Goal: Task Accomplishment & Management: Use online tool/utility

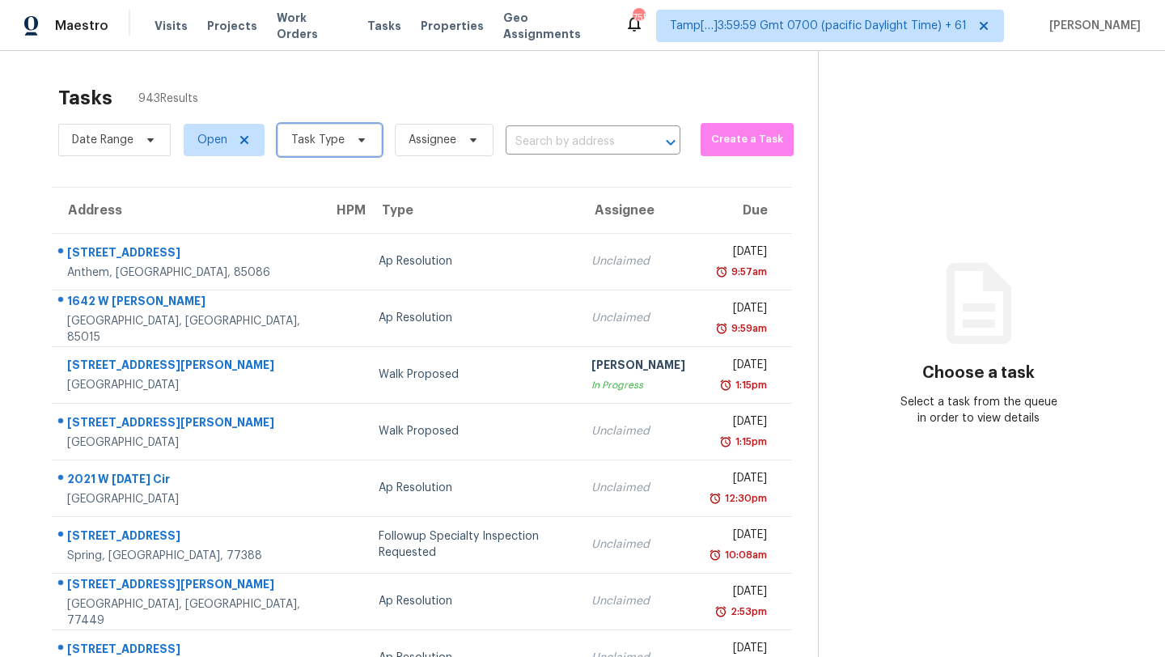
click at [353, 146] on span "Task Type" at bounding box center [329, 140] width 104 height 32
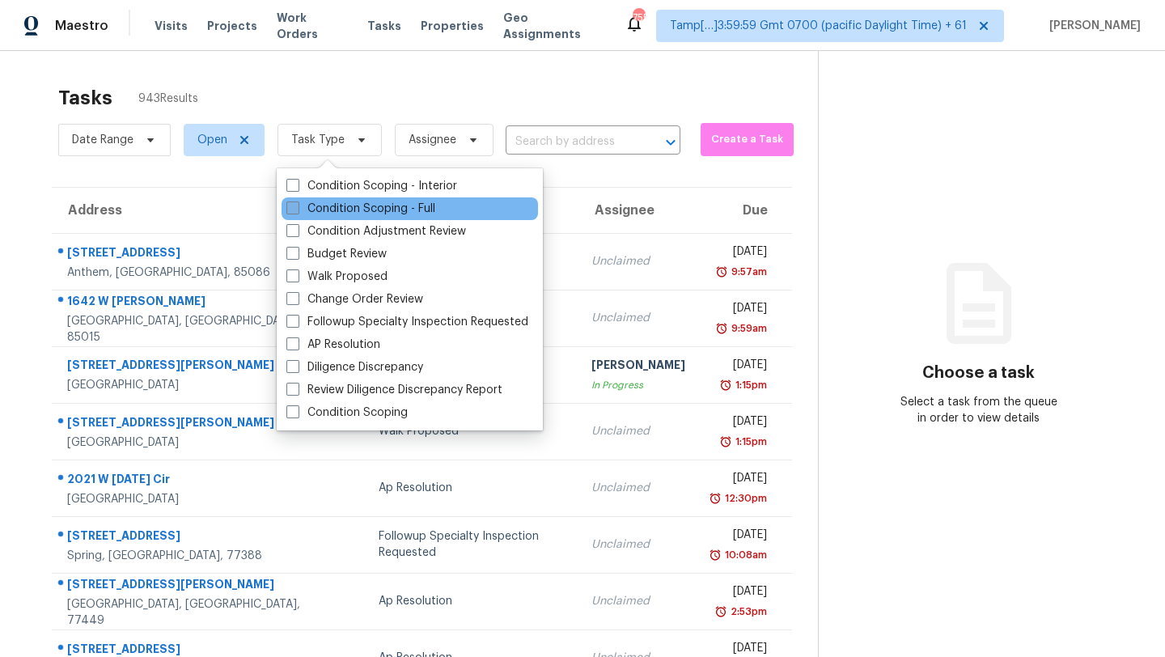
click at [337, 214] on label "Condition Scoping - Full" at bounding box center [360, 209] width 149 height 16
click at [297, 211] on input "Condition Scoping - Full" at bounding box center [291, 206] width 11 height 11
checkbox input "true"
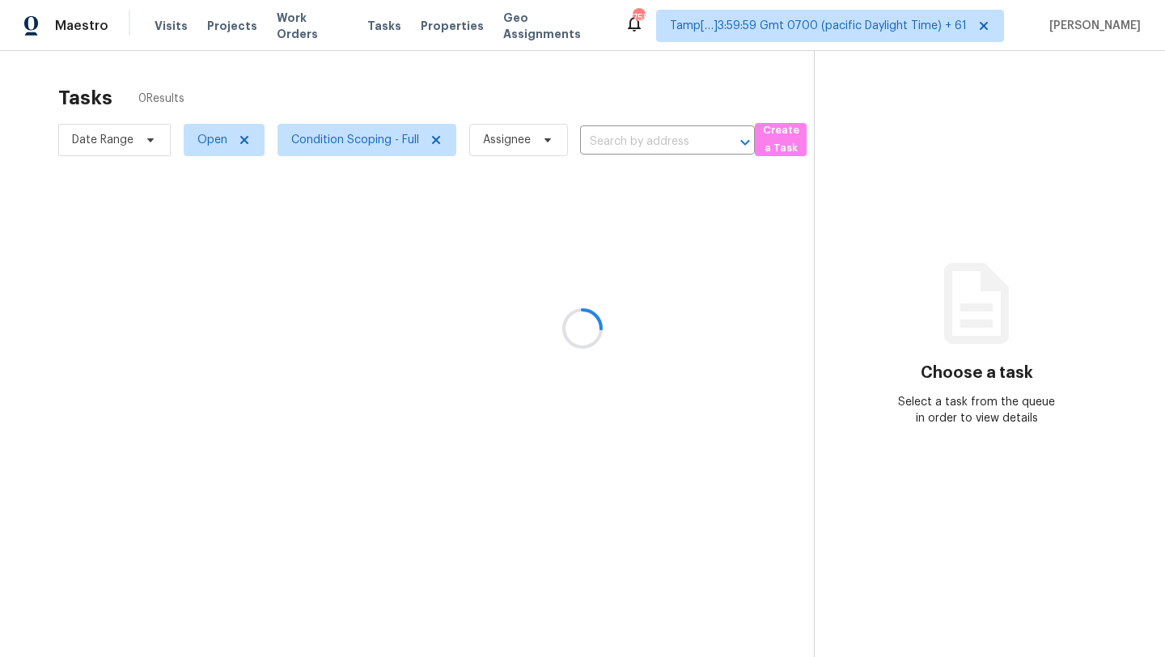
click at [479, 71] on div at bounding box center [582, 328] width 1165 height 657
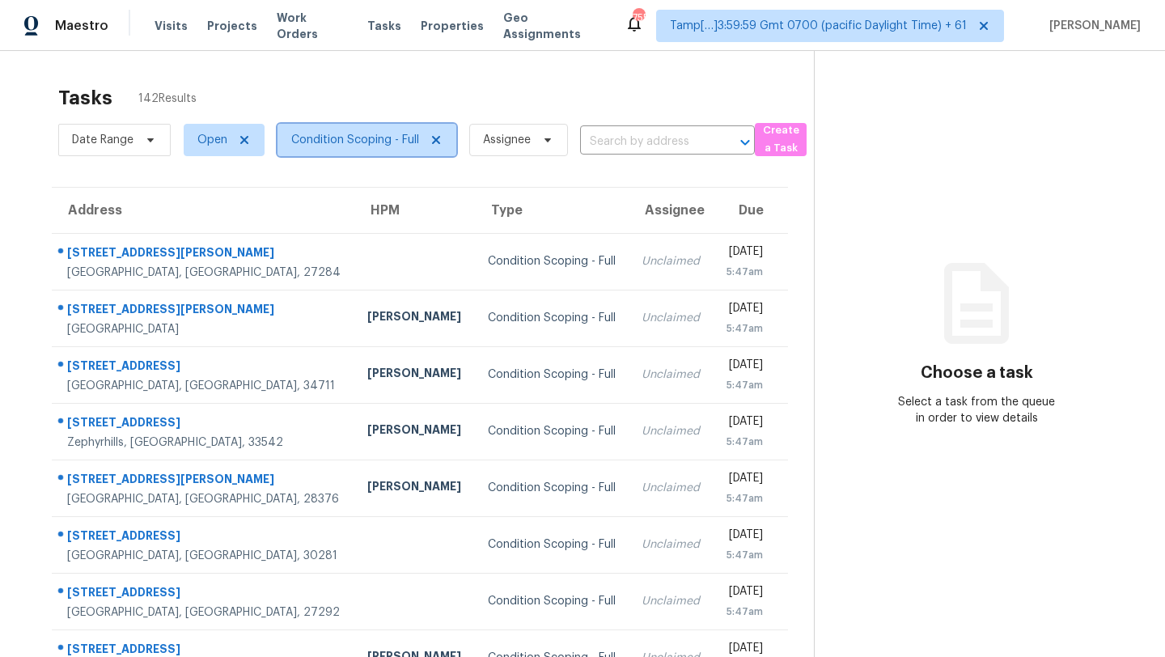
click at [325, 150] on span "Condition Scoping - Full" at bounding box center [366, 140] width 179 height 32
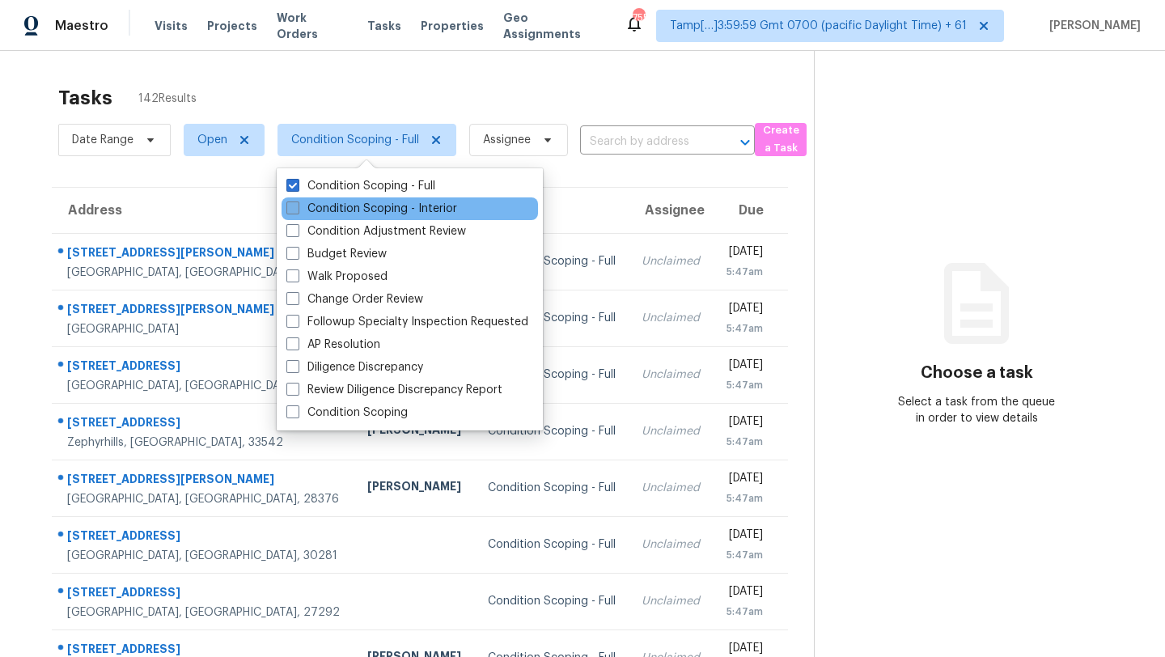
click at [338, 204] on label "Condition Scoping - Interior" at bounding box center [371, 209] width 171 height 16
click at [297, 204] on input "Condition Scoping - Interior" at bounding box center [291, 206] width 11 height 11
checkbox input "true"
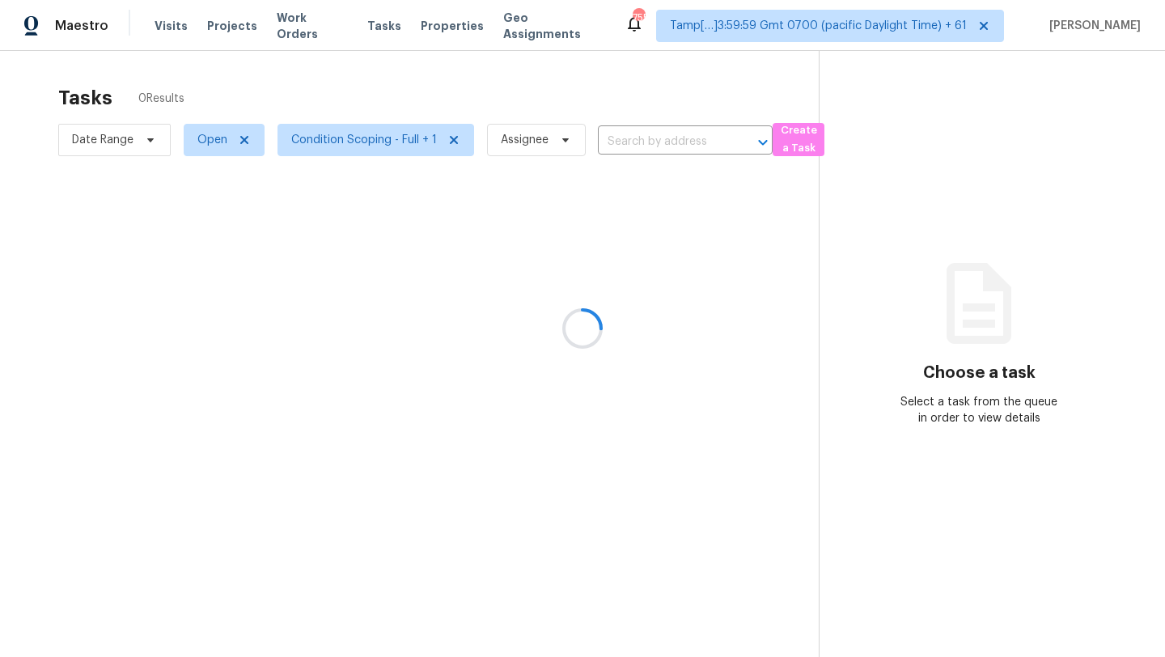
click at [406, 91] on div at bounding box center [582, 328] width 1165 height 657
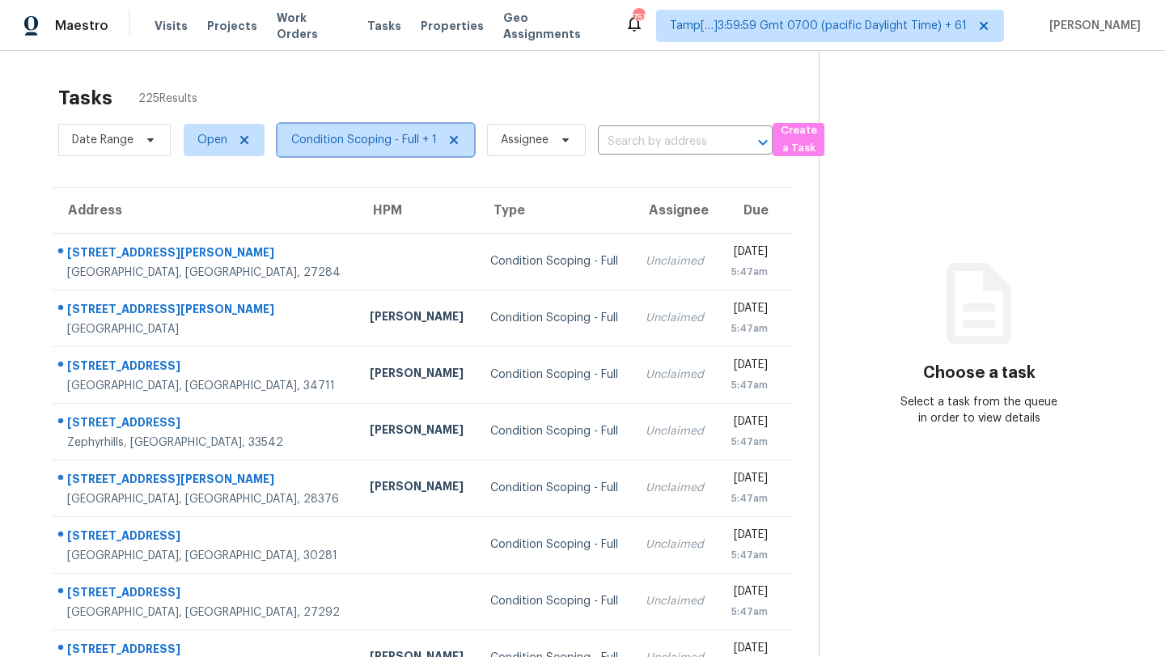
click at [410, 137] on span "Condition Scoping - Full + 1" at bounding box center [364, 140] width 146 height 16
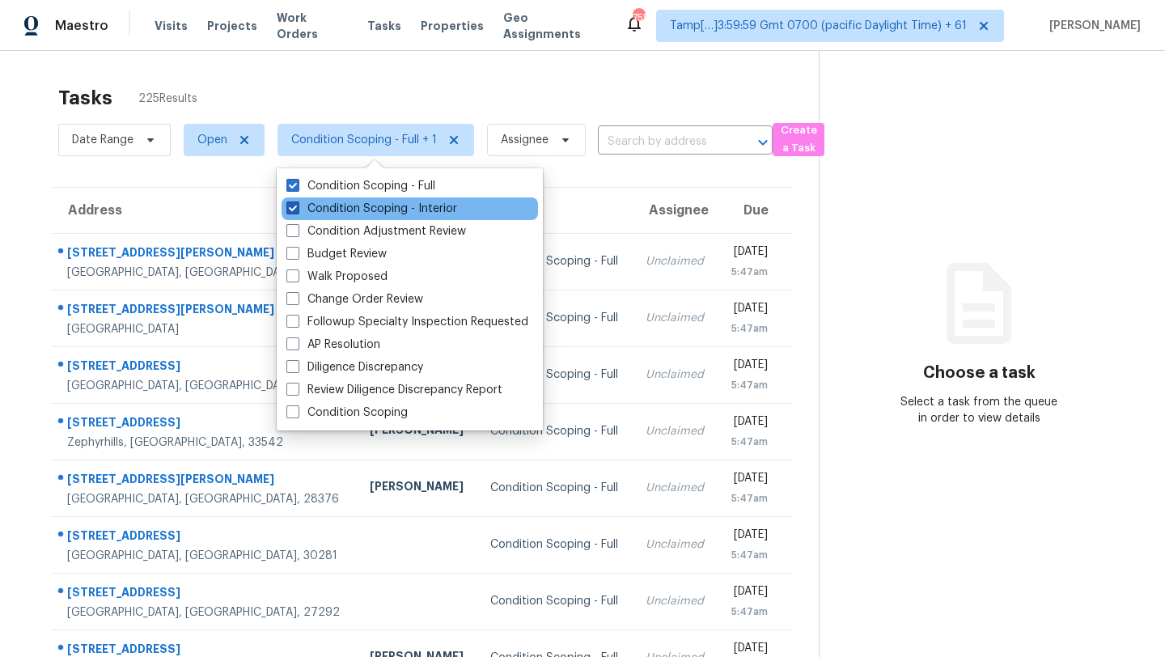
click at [408, 206] on label "Condition Scoping - Interior" at bounding box center [371, 209] width 171 height 16
click at [297, 206] on input "Condition Scoping - Interior" at bounding box center [291, 206] width 11 height 11
checkbox input "false"
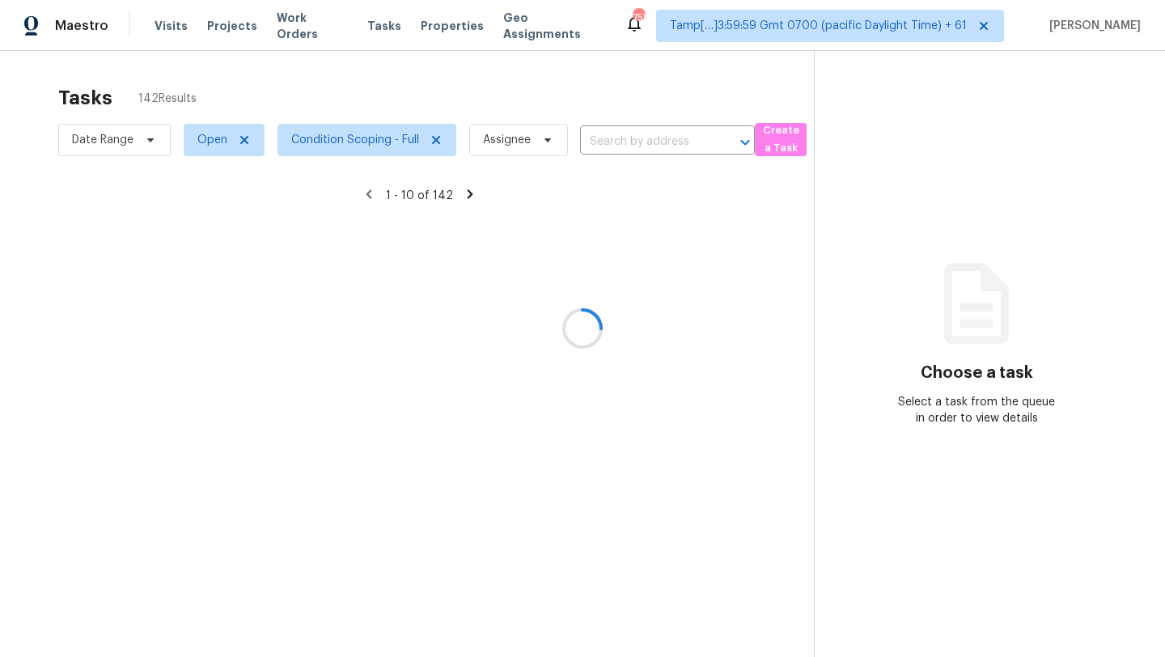
click at [477, 75] on div at bounding box center [582, 328] width 1165 height 657
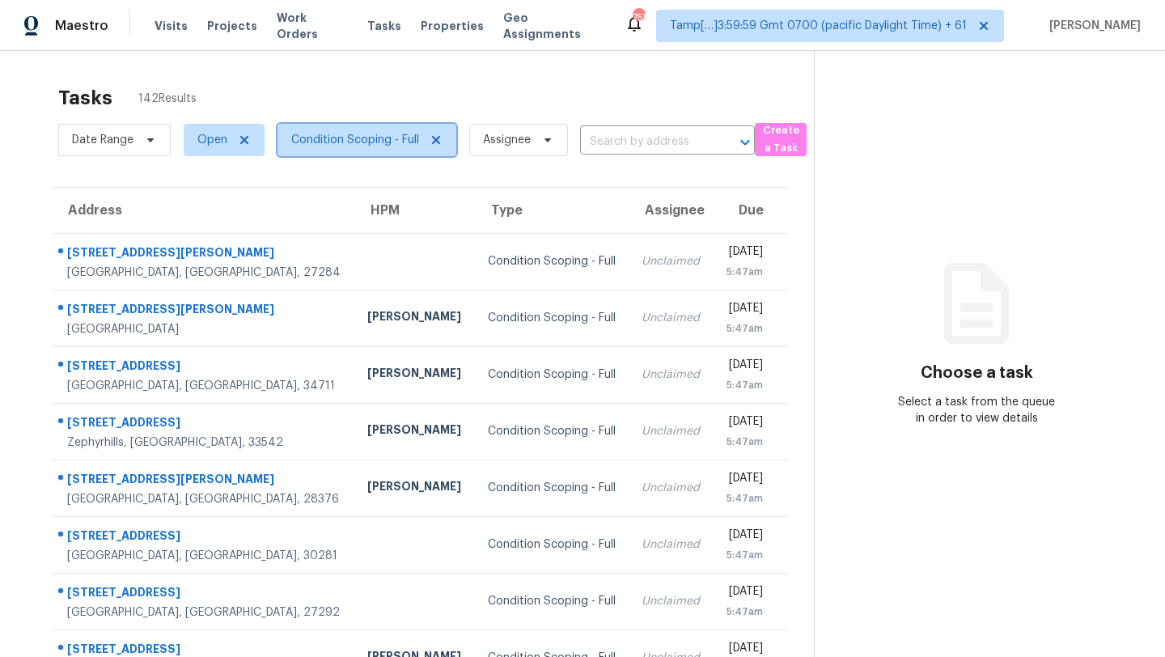
click at [375, 144] on span "Condition Scoping - Full" at bounding box center [355, 140] width 128 height 16
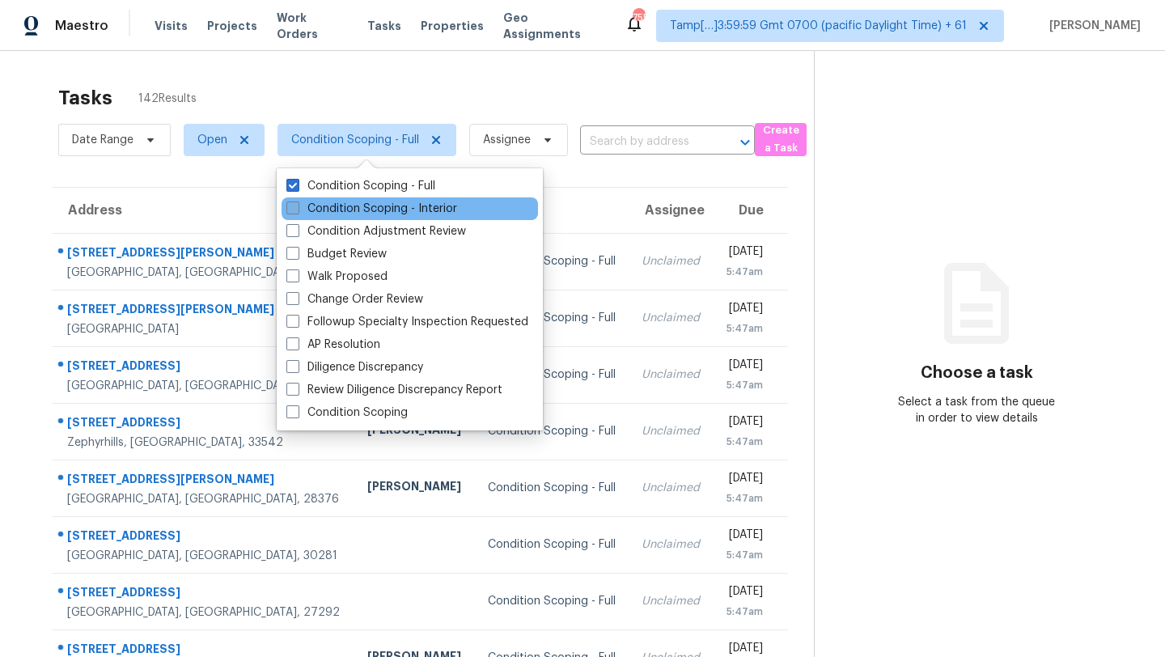
click at [375, 207] on label "Condition Scoping - Interior" at bounding box center [371, 209] width 171 height 16
click at [297, 207] on input "Condition Scoping - Interior" at bounding box center [291, 206] width 11 height 11
checkbox input "true"
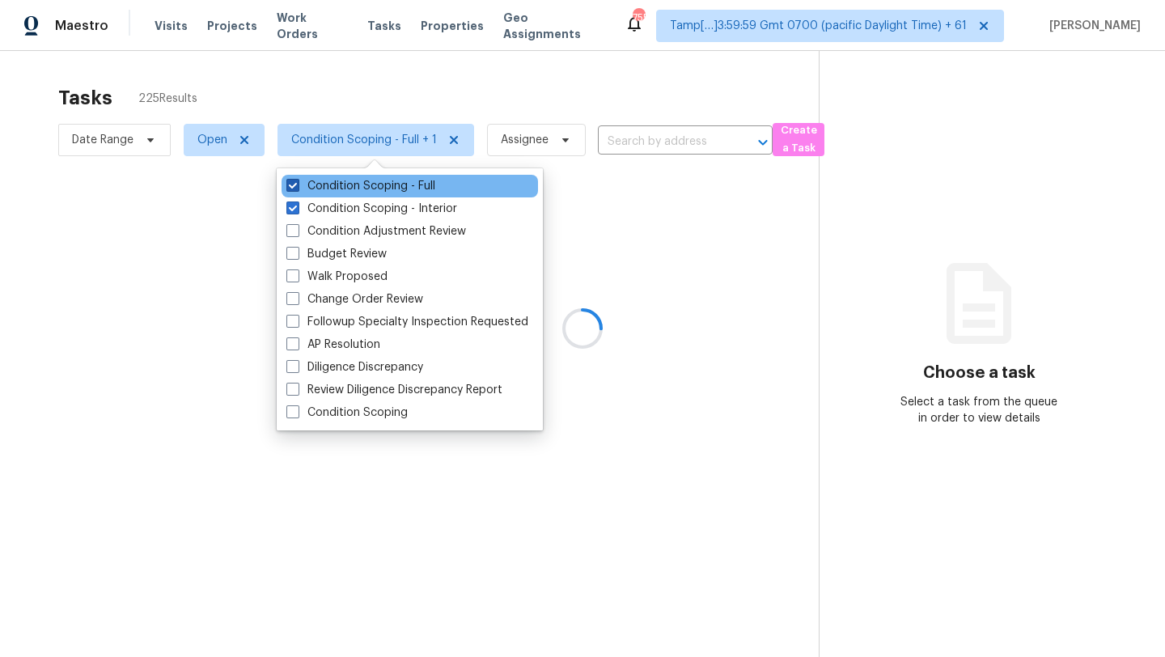
click at [375, 189] on label "Condition Scoping - Full" at bounding box center [360, 186] width 149 height 16
click at [297, 188] on input "Condition Scoping - Full" at bounding box center [291, 183] width 11 height 11
checkbox input "false"
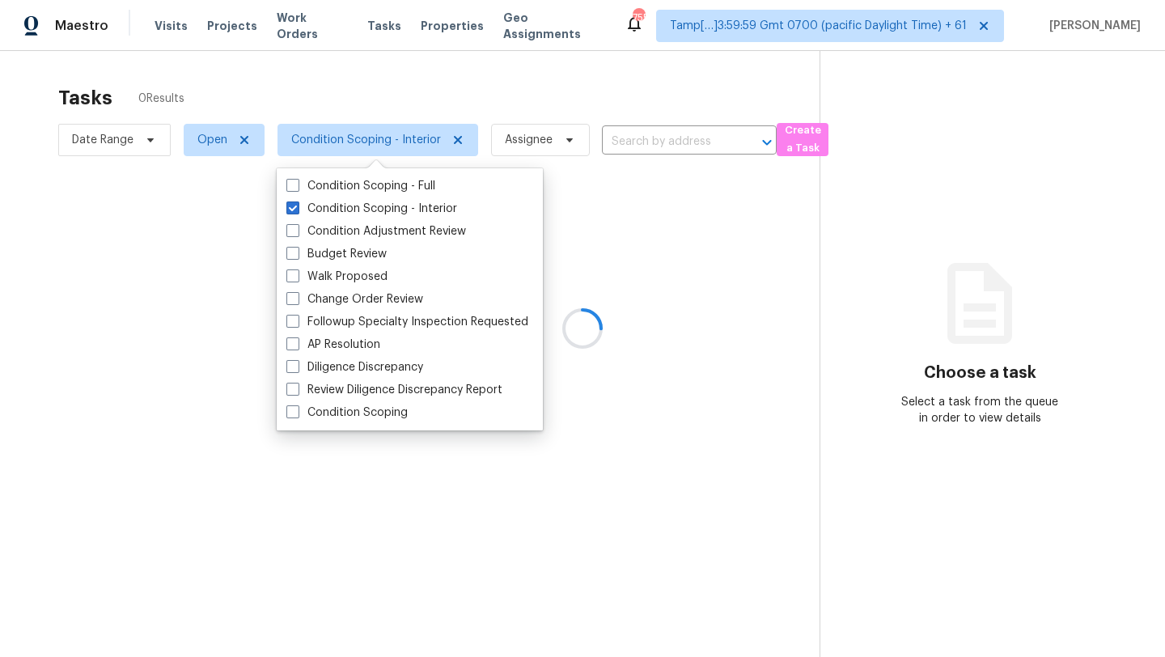
click at [544, 62] on div at bounding box center [582, 328] width 1165 height 657
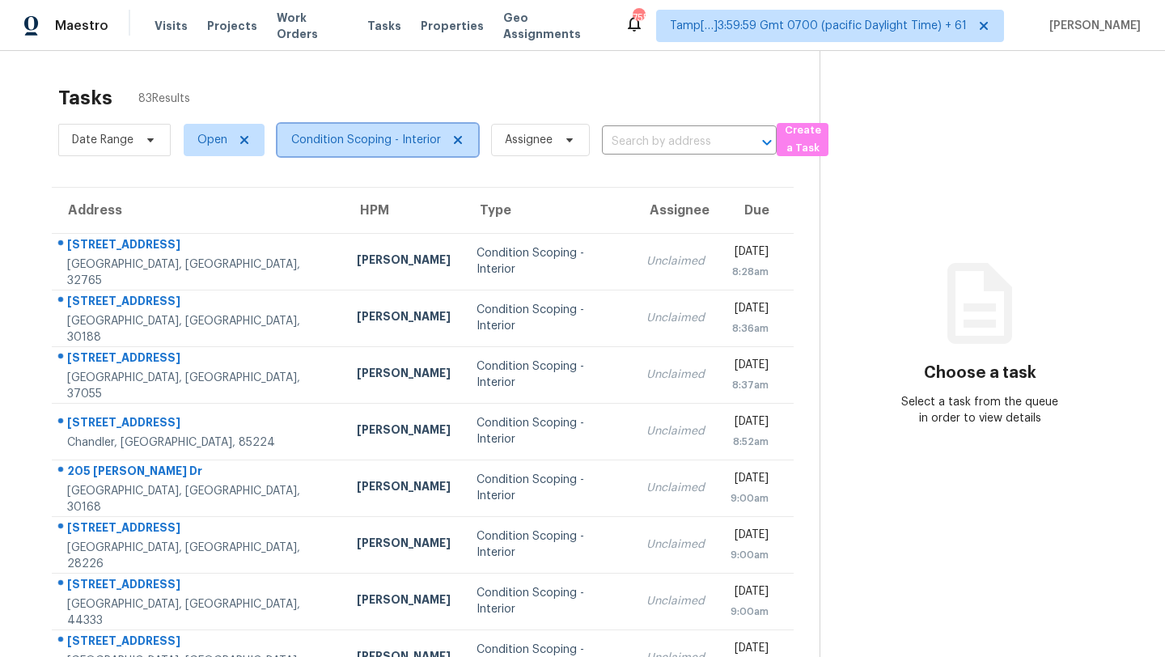
click at [345, 140] on span "Condition Scoping - Interior" at bounding box center [366, 140] width 150 height 16
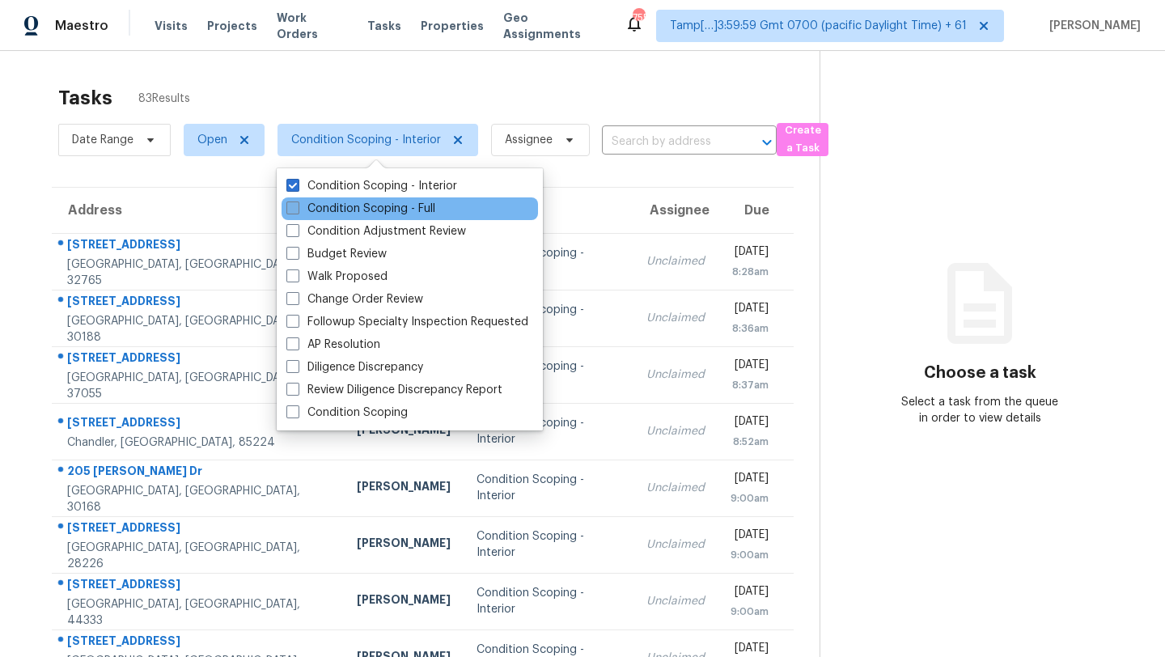
click at [348, 210] on label "Condition Scoping - Full" at bounding box center [360, 209] width 149 height 16
click at [297, 210] on input "Condition Scoping - Full" at bounding box center [291, 206] width 11 height 11
checkbox input "true"
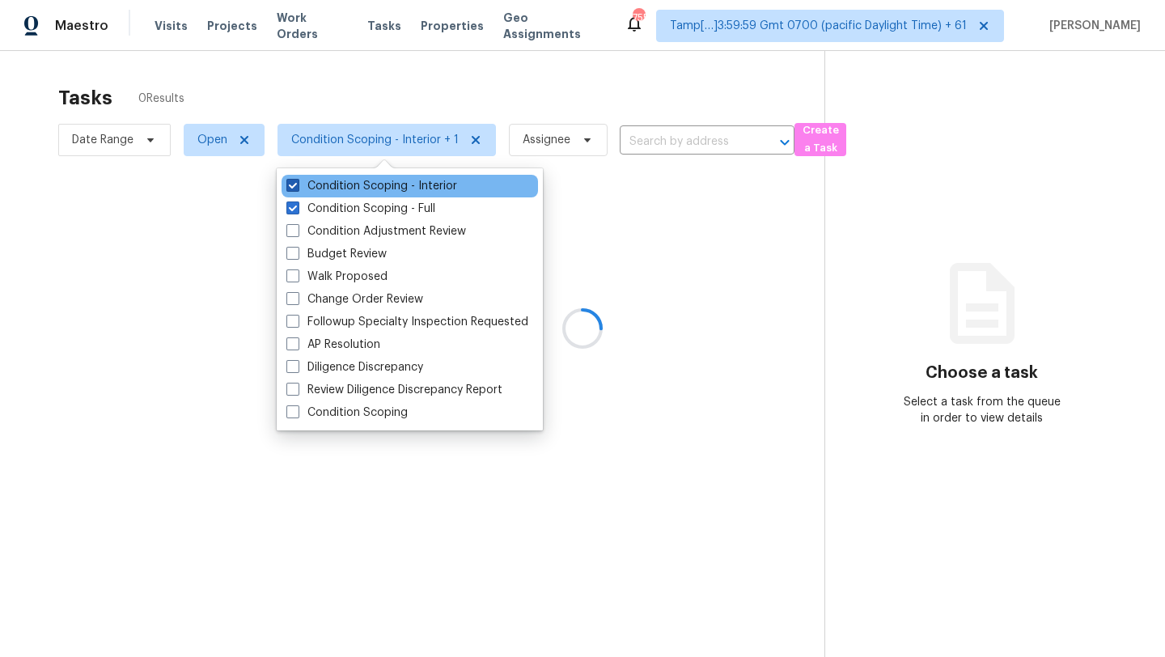
click at [348, 182] on label "Condition Scoping - Interior" at bounding box center [371, 186] width 171 height 16
click at [297, 182] on input "Condition Scoping - Interior" at bounding box center [291, 183] width 11 height 11
checkbox input "false"
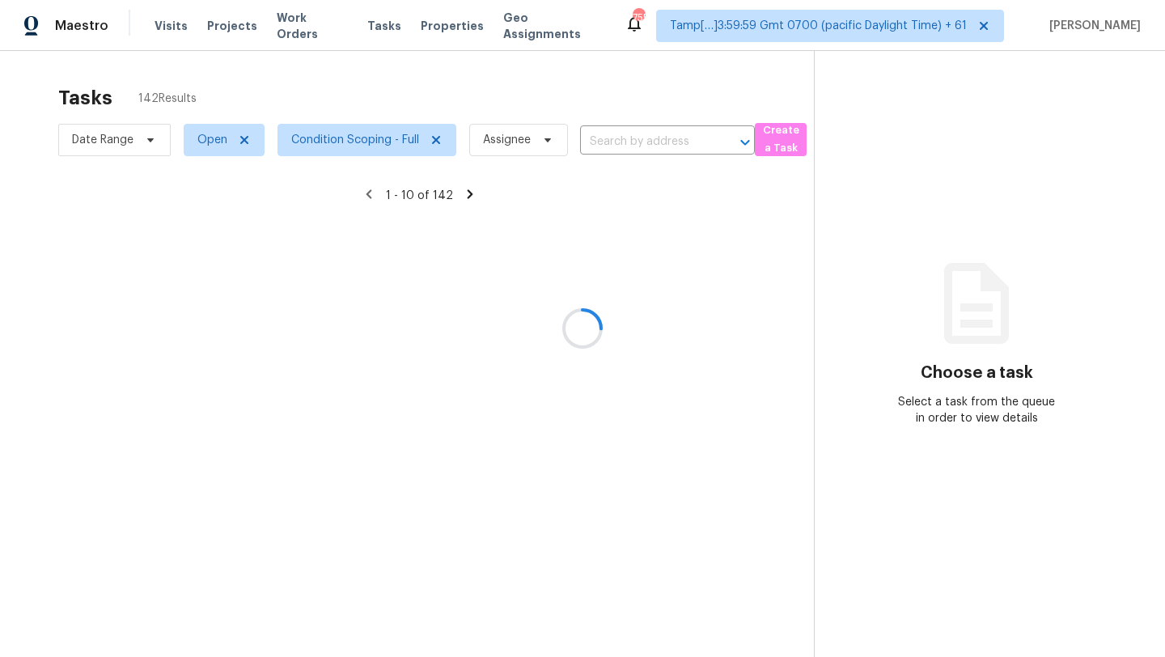
click at [470, 89] on div at bounding box center [582, 328] width 1165 height 657
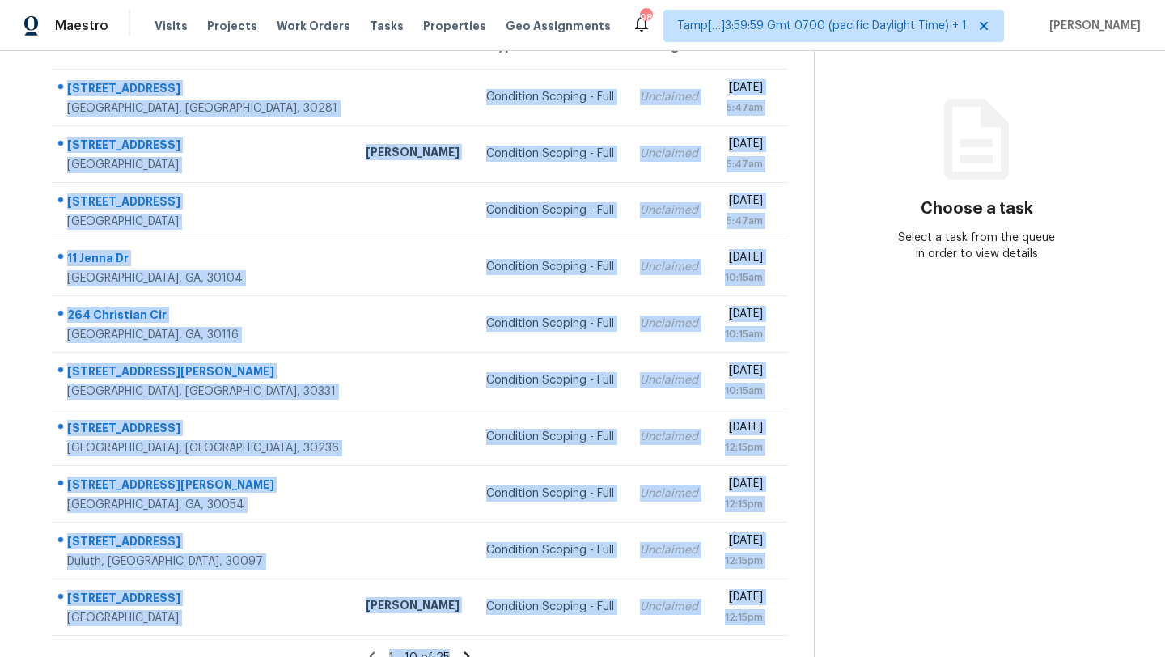
scroll to position [185, 0]
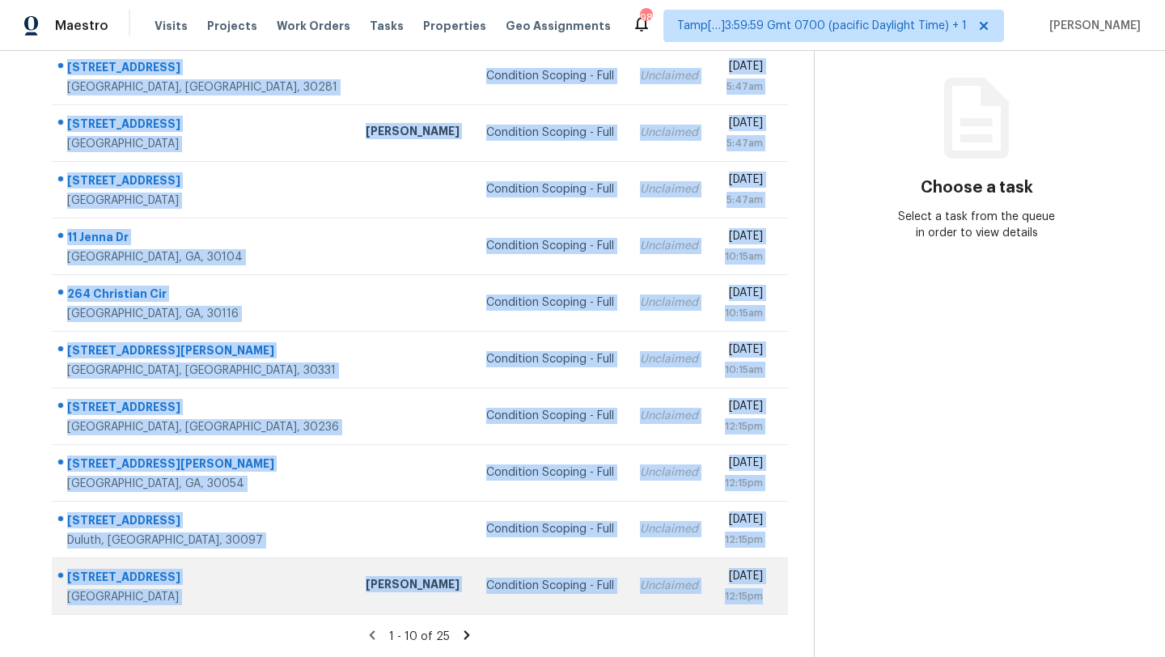
drag, startPoint x: 55, startPoint y: 130, endPoint x: 779, endPoint y: 599, distance: 862.1
click at [779, 599] on tbody "109 Spring St Stockbridge, GA, 30281 Condition Scoping - Full Unclaimed Wed, Se…" at bounding box center [420, 331] width 736 height 566
copy tbody "109 Spring St Stockbridge, GA, 30281 Condition Scoping - Full Unclaimed Wed, Se…"
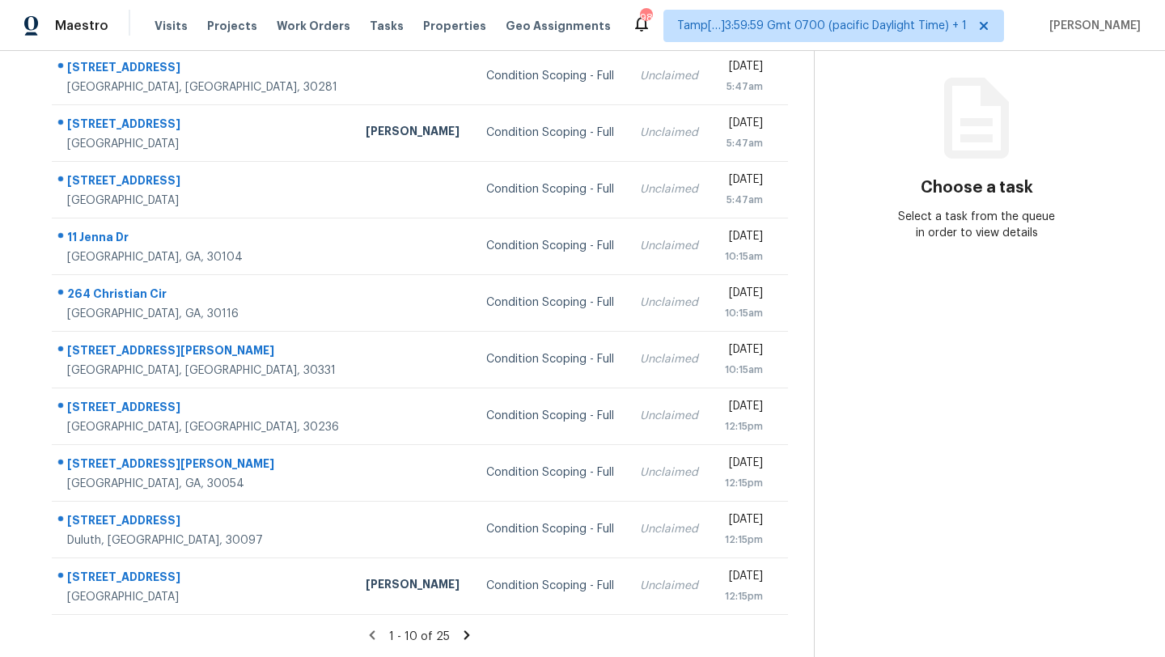
click at [467, 629] on icon at bounding box center [466, 635] width 15 height 15
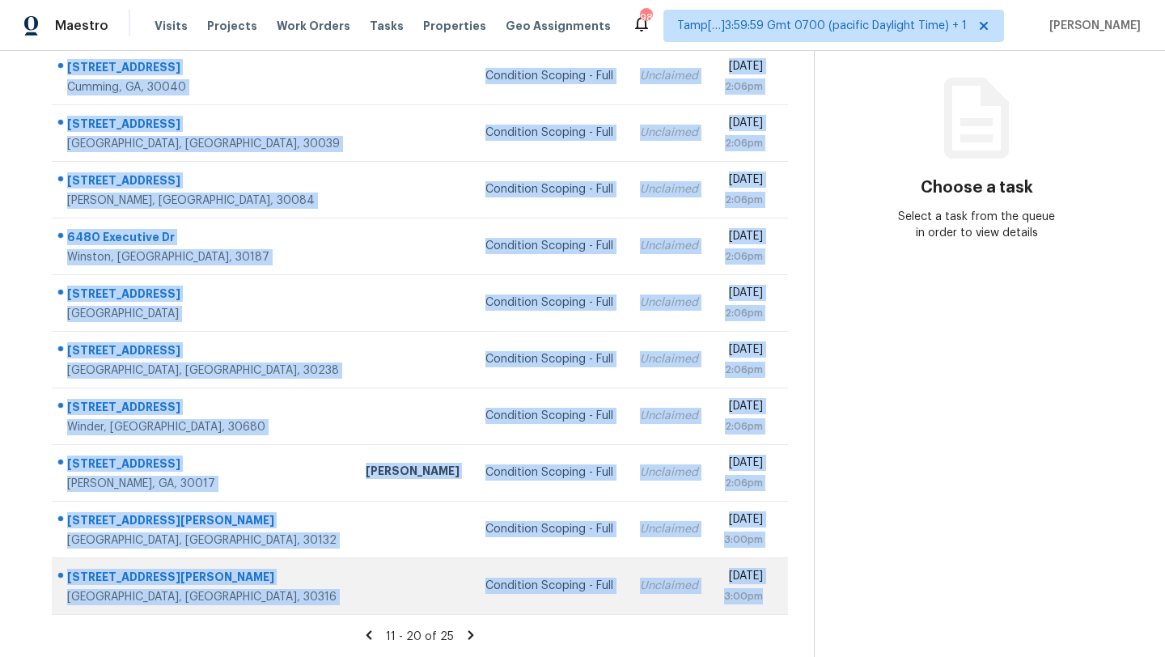
drag, startPoint x: 55, startPoint y: 137, endPoint x: 782, endPoint y: 593, distance: 857.9
click at [783, 594] on tbody "3285 Stock Saddle Pl Cumming, GA, 30040 Condition Scoping - Full Unclaimed Wed,…" at bounding box center [420, 331] width 736 height 566
copy tbody "3285 Stock Saddle Pl Cumming, GA, 30040 Condition Scoping - Full Unclaimed Wed,…"
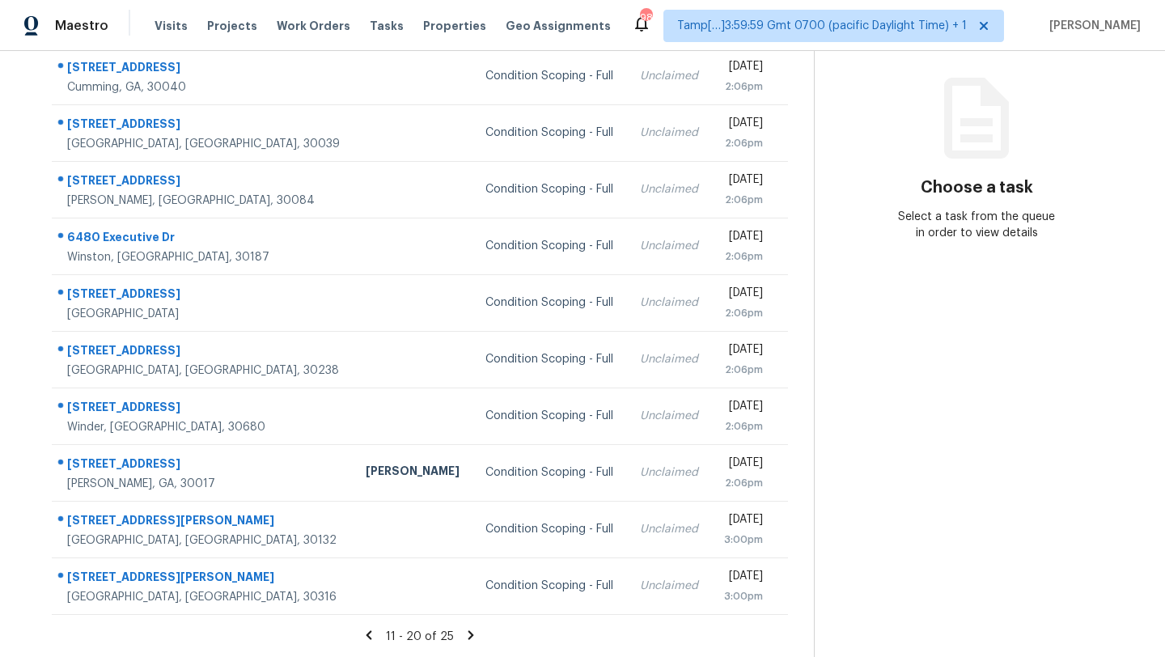
click at [471, 637] on icon at bounding box center [470, 635] width 15 height 15
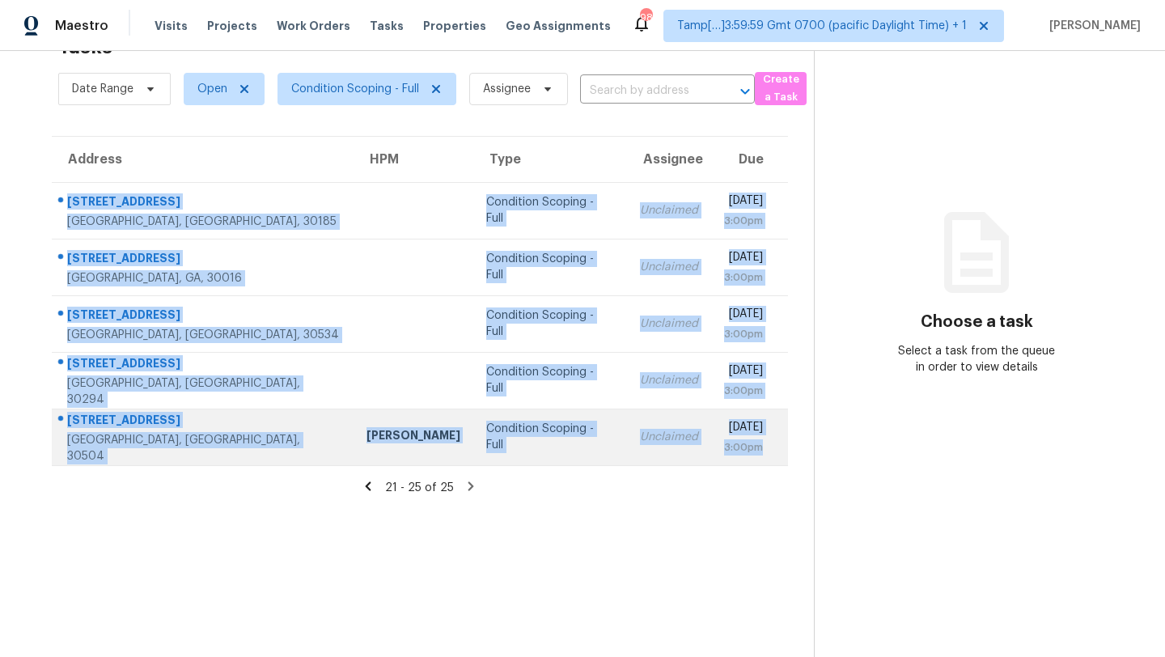
drag, startPoint x: 53, startPoint y: 188, endPoint x: 780, endPoint y: 452, distance: 772.9
click at [780, 454] on tbody "226 Long Island Dr Whitesburg, GA, 30185 Condition Scoping - Full Unclaimed Wed…" at bounding box center [420, 323] width 736 height 283
copy tbody "226 Long Island Dr Whitesburg, GA, 30185 Condition Scoping - Full Unclaimed Wed…"
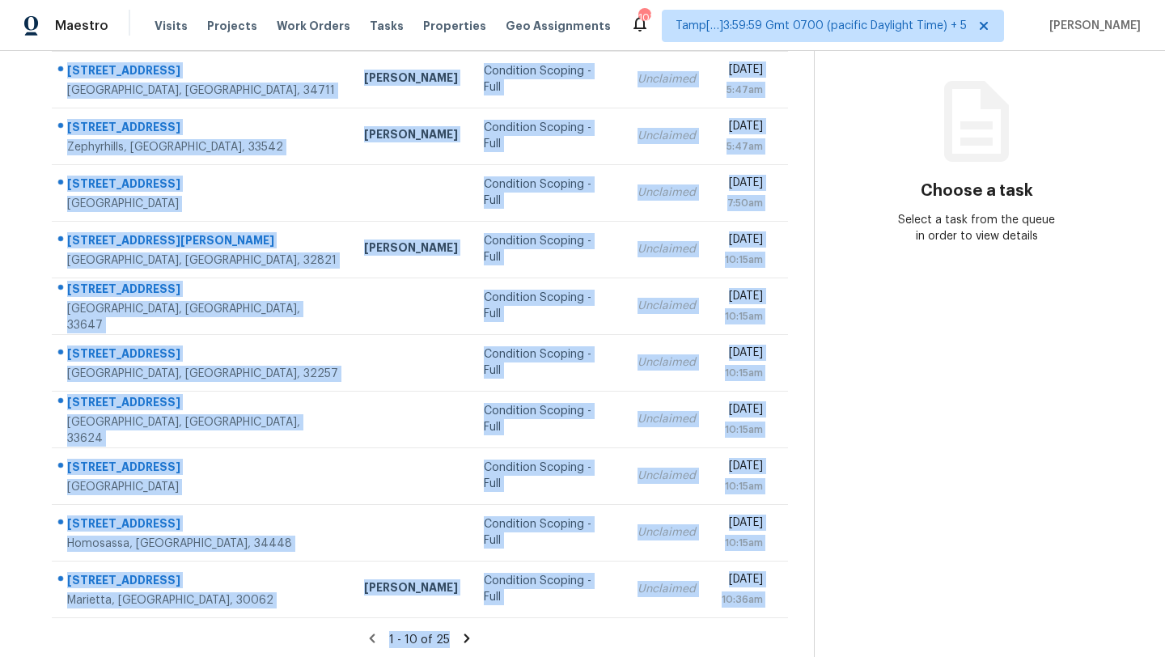
scroll to position [185, 0]
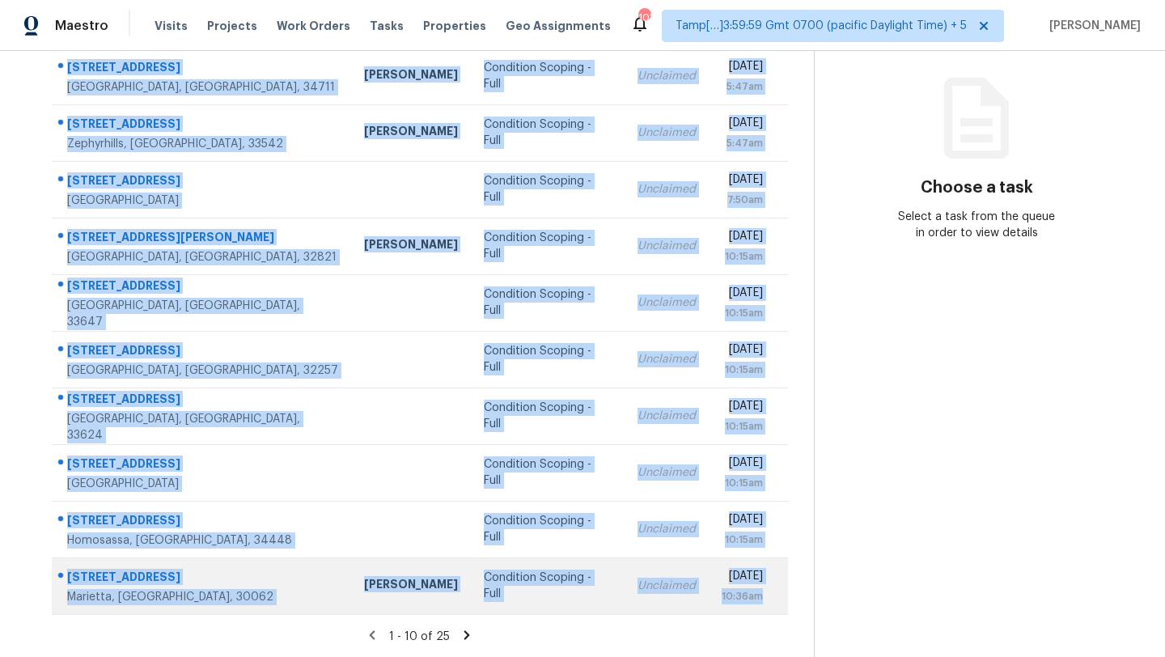
drag, startPoint x: 55, startPoint y: 156, endPoint x: 778, endPoint y: 585, distance: 840.6
click at [778, 586] on tbody "15912 Lake Orienta Ct Clermont, FL, 34711 Caleb Hurst Condition Scoping - Full …" at bounding box center [420, 331] width 736 height 566
copy tbody "15912 Lake Orienta Ct Clermont, FL, 34711 Caleb Hurst Condition Scoping - Full …"
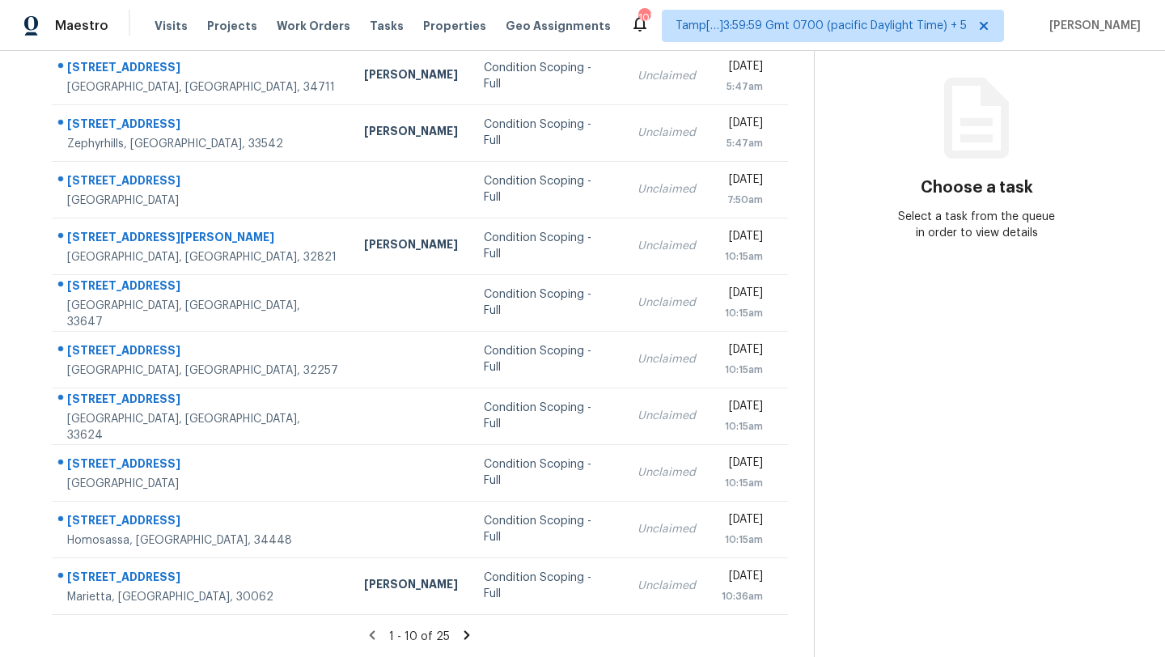
click at [460, 634] on icon at bounding box center [466, 635] width 15 height 15
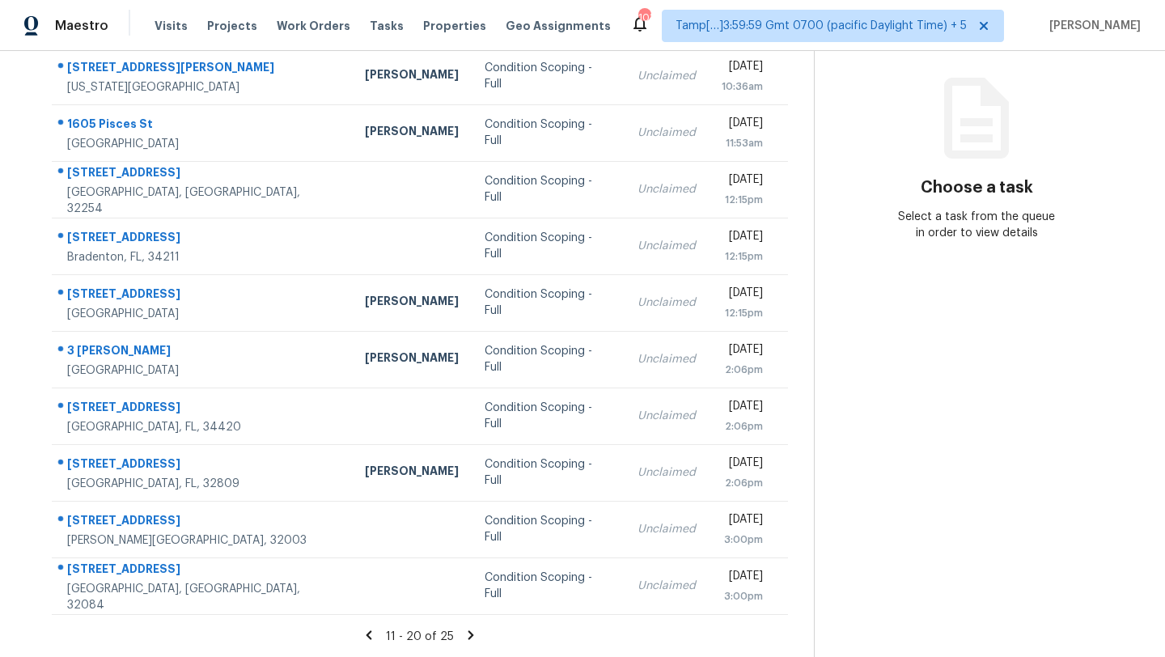
drag, startPoint x: 53, startPoint y: 120, endPoint x: 808, endPoint y: 609, distance: 899.4
click at [808, 611] on div "Address HPM Type Assignee Due 6963 Gayle Lyn Ln Colorado Springs, CO, 80919 Chr…" at bounding box center [420, 308] width 788 height 613
copy table "Address HPM Type Assignee Due"
click at [468, 636] on icon at bounding box center [471, 634] width 6 height 9
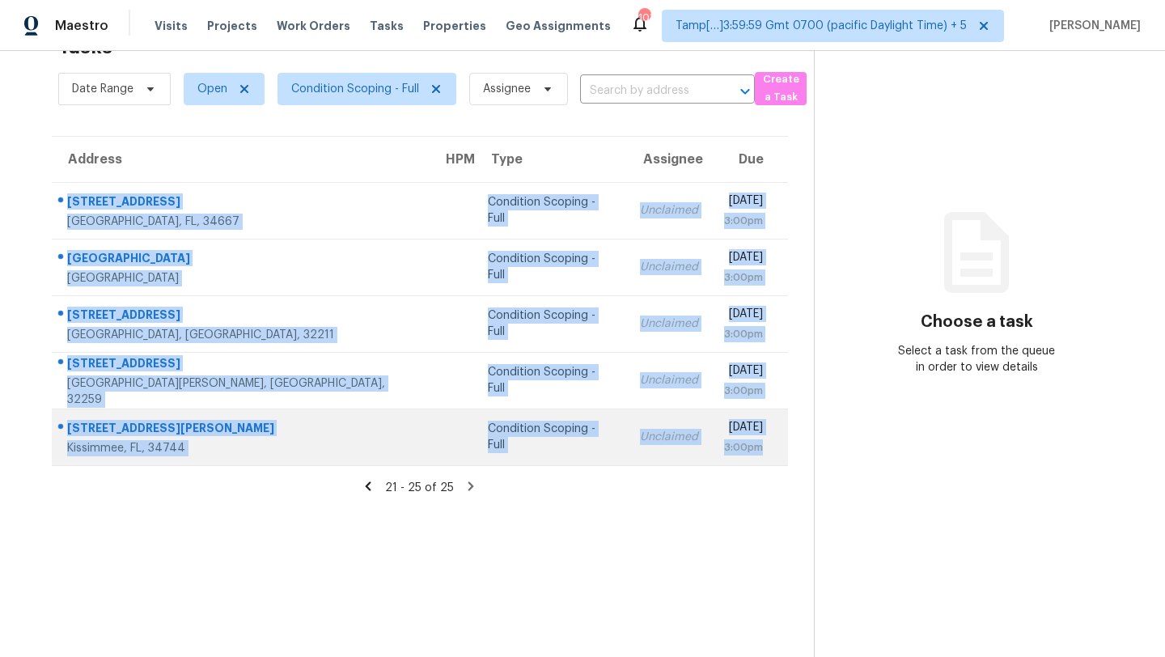
drag, startPoint x: 53, startPoint y: 190, endPoint x: 768, endPoint y: 463, distance: 765.2
click at [768, 464] on table "Address HPM Type Assignee Due 8609 Village Mill Row Hudson, FL, 34667 Condition…" at bounding box center [420, 301] width 736 height 329
copy tbody "8609 Village Mill Row Hudson, FL, 34667 Condition Scoping - Full Unclaimed Wed,…"
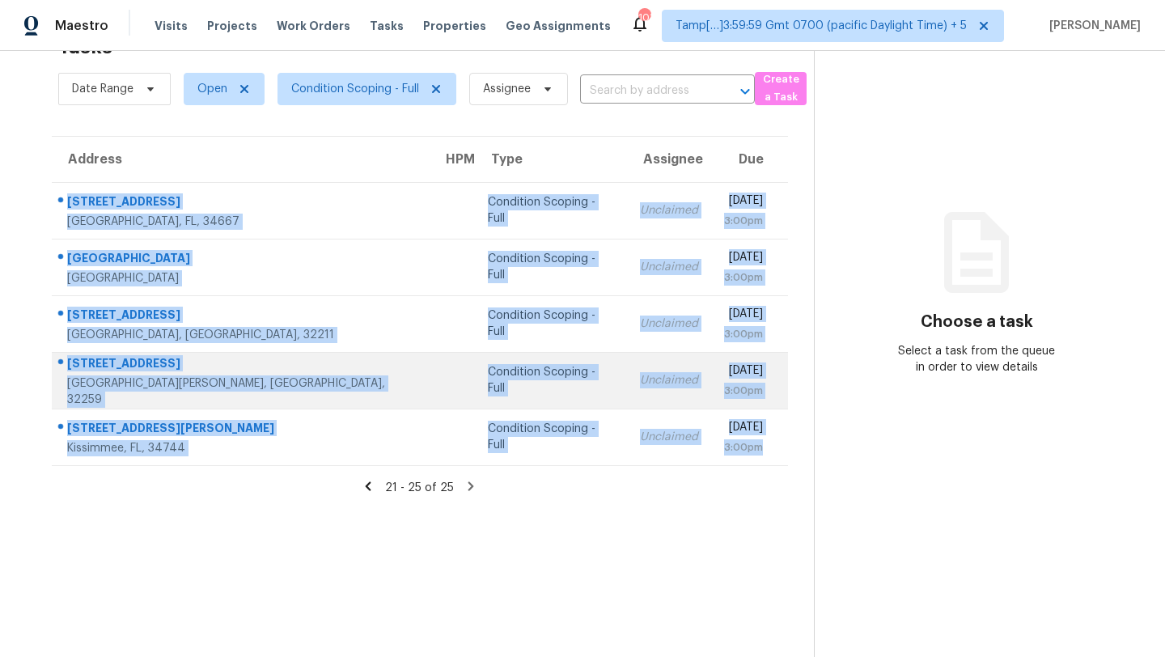
click at [717, 359] on td "Wed, Sep 10th 2025 3:00pm" at bounding box center [749, 380] width 77 height 57
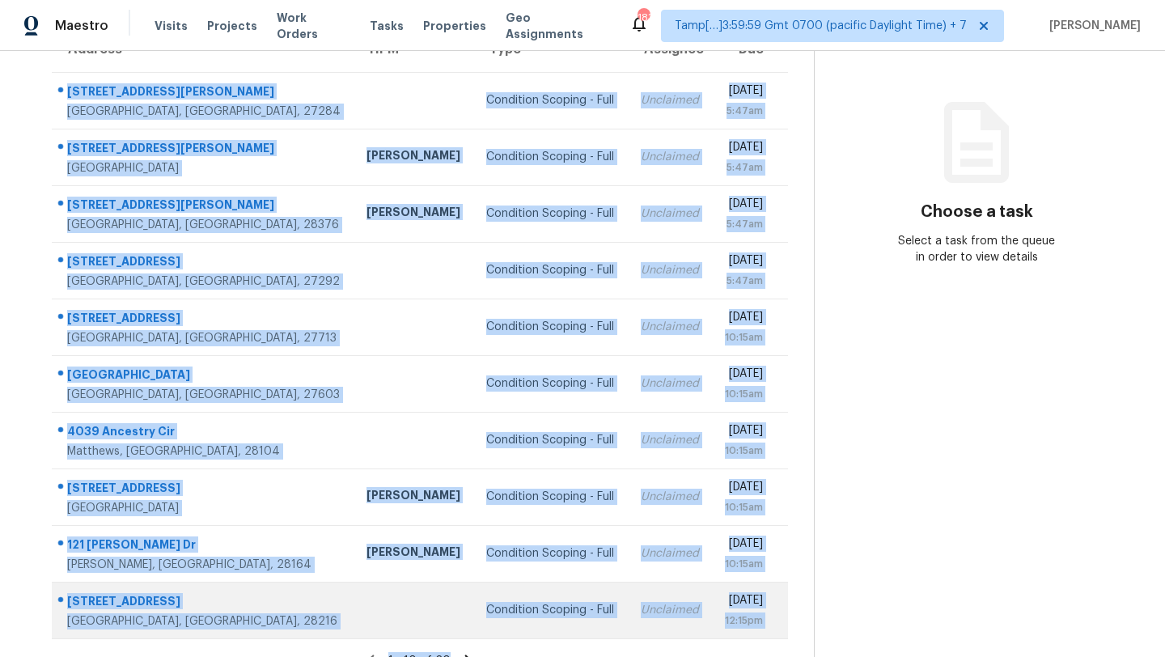
scroll to position [185, 0]
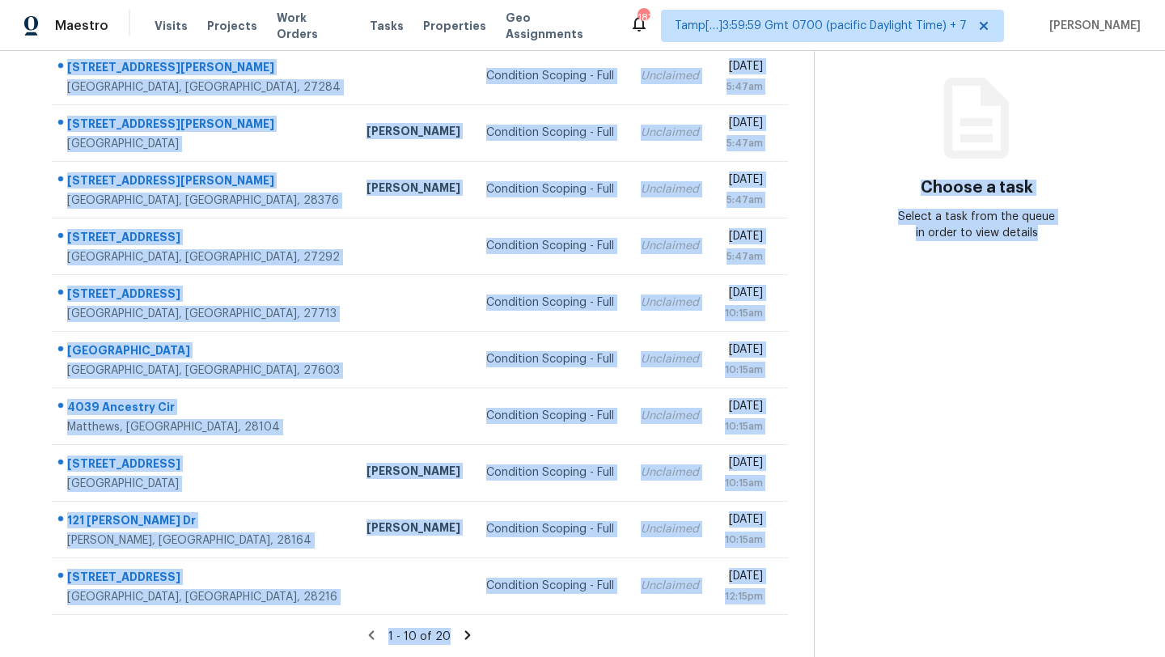
drag, startPoint x: 53, startPoint y: 236, endPoint x: 833, endPoint y: 586, distance: 855.1
click at [833, 586] on div "Tasks 20 Results Date Range Open Condition Scoping - Full Assignee ​ Create a T…" at bounding box center [582, 262] width 1165 height 792
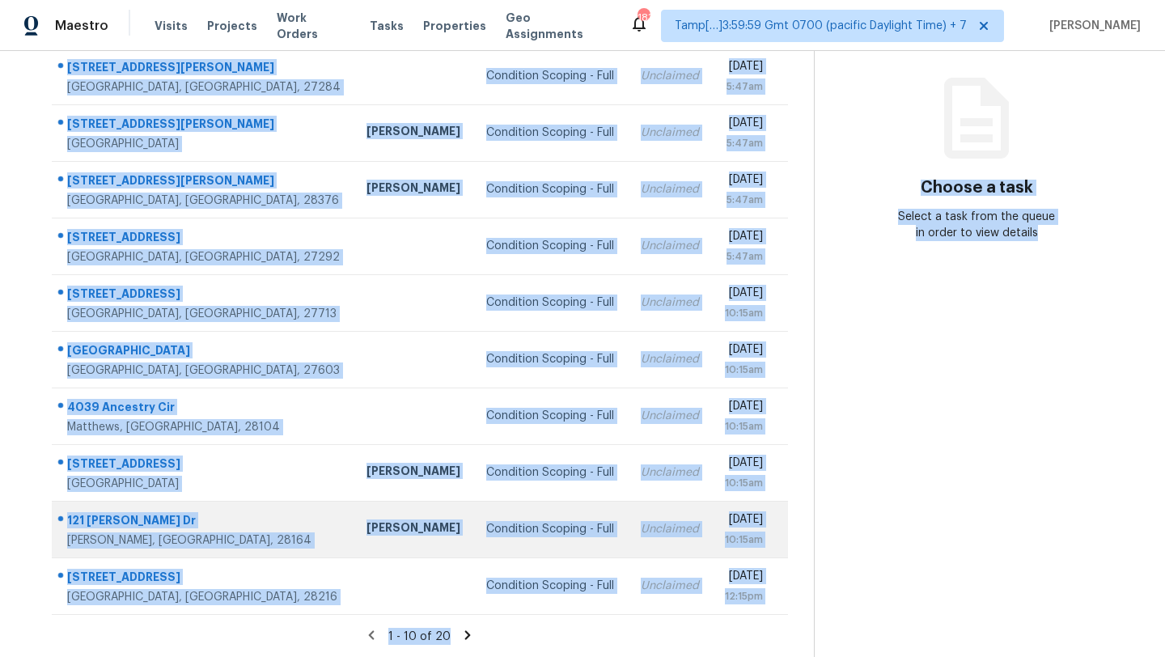
click at [712, 508] on td "[DATE] 10:15am" at bounding box center [750, 529] width 76 height 57
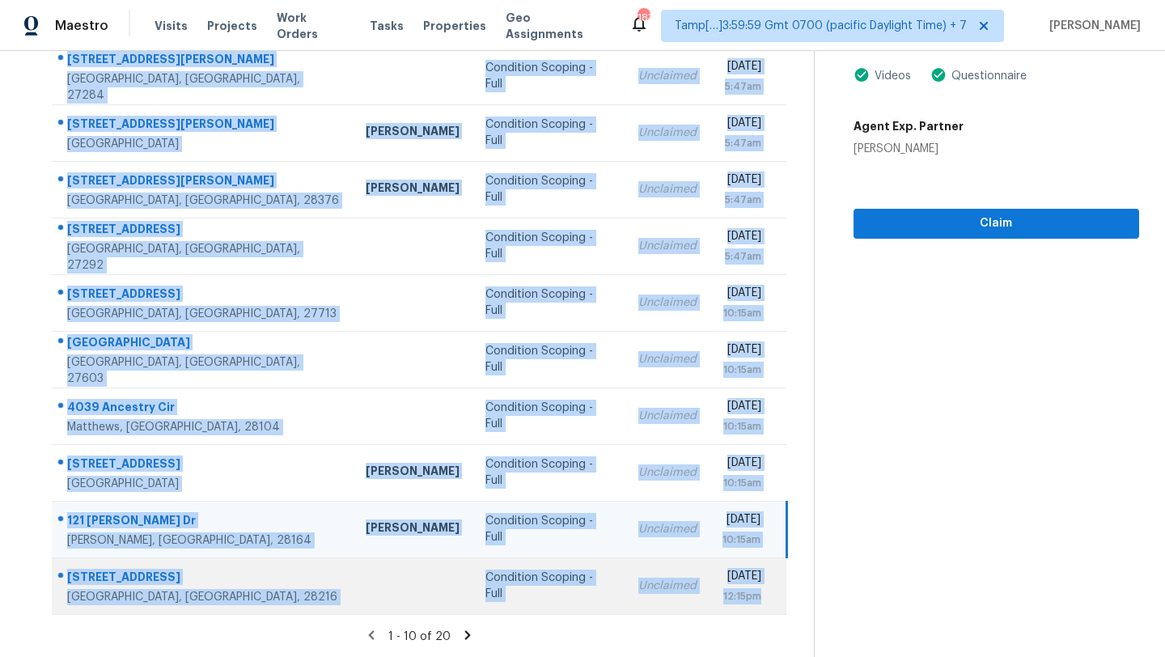
drag, startPoint x: 51, startPoint y: 234, endPoint x: 767, endPoint y: 598, distance: 803.0
click at [767, 598] on div "Address HPM Type Assignee Due [STREET_ADDRESS][PERSON_NAME][PERSON_NAME] Condit…" at bounding box center [420, 308] width 788 height 613
copy table "Address HPM Type Assignee Due [STREET_ADDRESS][PERSON_NAME][PERSON_NAME] Condit…"
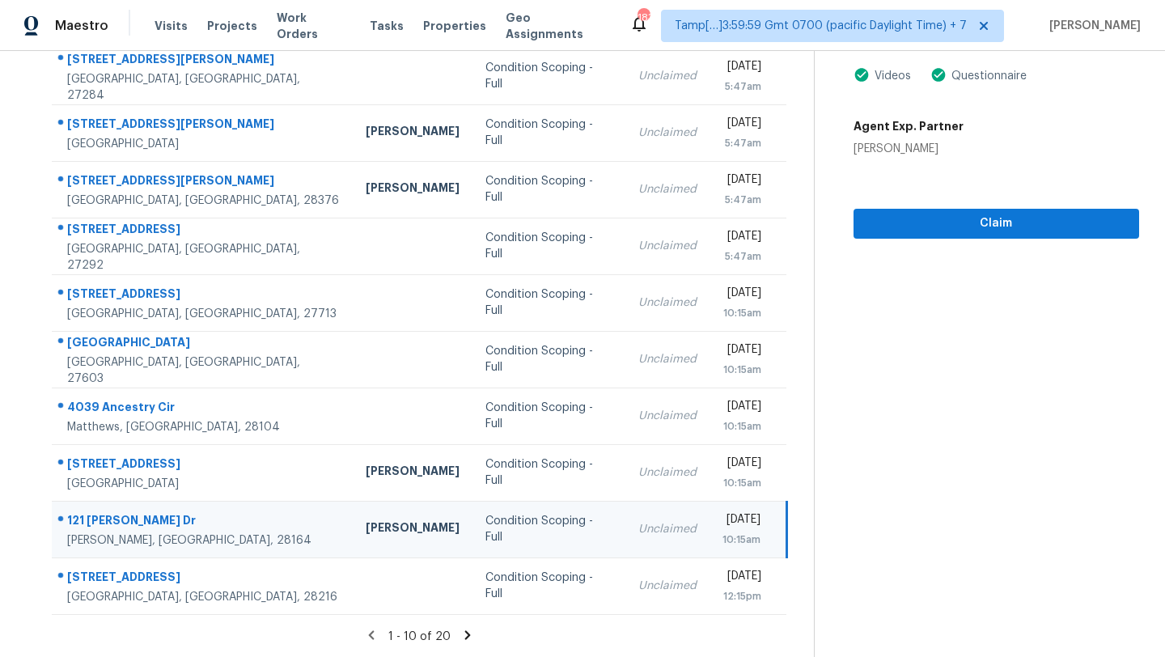
click at [456, 638] on div "1 - 10 of 20" at bounding box center [420, 636] width 788 height 17
click at [462, 636] on icon at bounding box center [467, 635] width 15 height 15
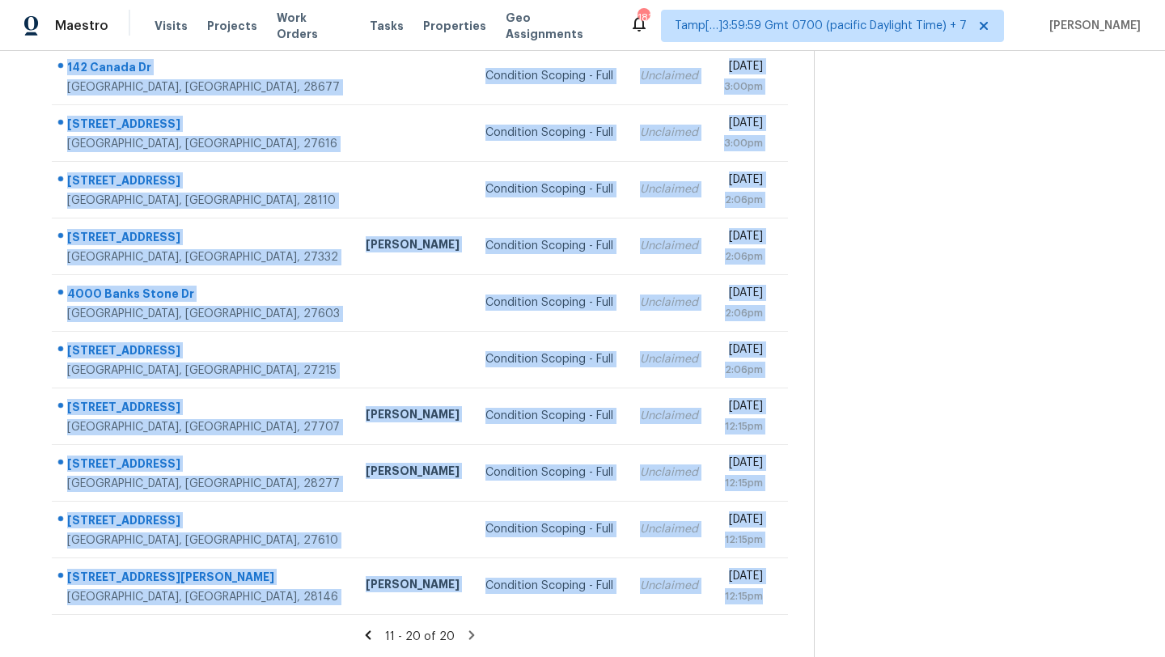
drag, startPoint x: 57, startPoint y: 150, endPoint x: 774, endPoint y: 614, distance: 853.8
click at [774, 614] on section "Tasks 20 Results Date Range Open Condition Scoping - Full Assignee ​ Create a T…" at bounding box center [420, 275] width 788 height 766
copy tbody "142 Canada Dr Statesville, NC, 28677 Condition Scoping - Full Unclaimed Wed, Se…"
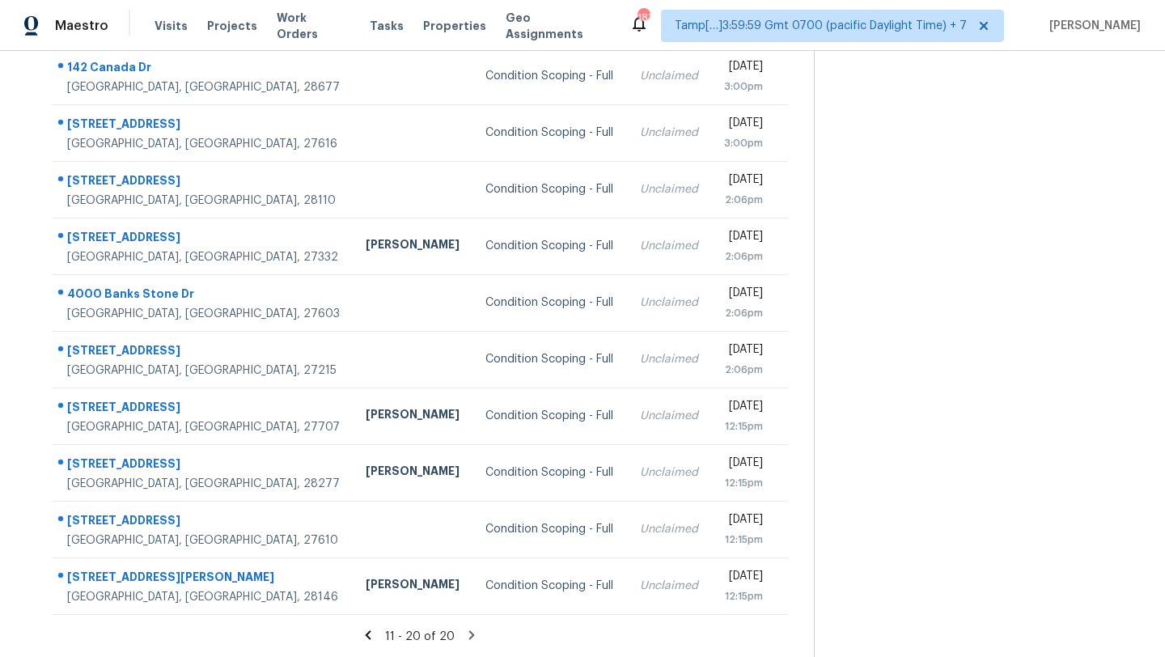
click at [464, 629] on icon at bounding box center [471, 635] width 15 height 15
click at [465, 632] on icon at bounding box center [471, 635] width 15 height 15
click at [465, 633] on icon at bounding box center [471, 635] width 15 height 15
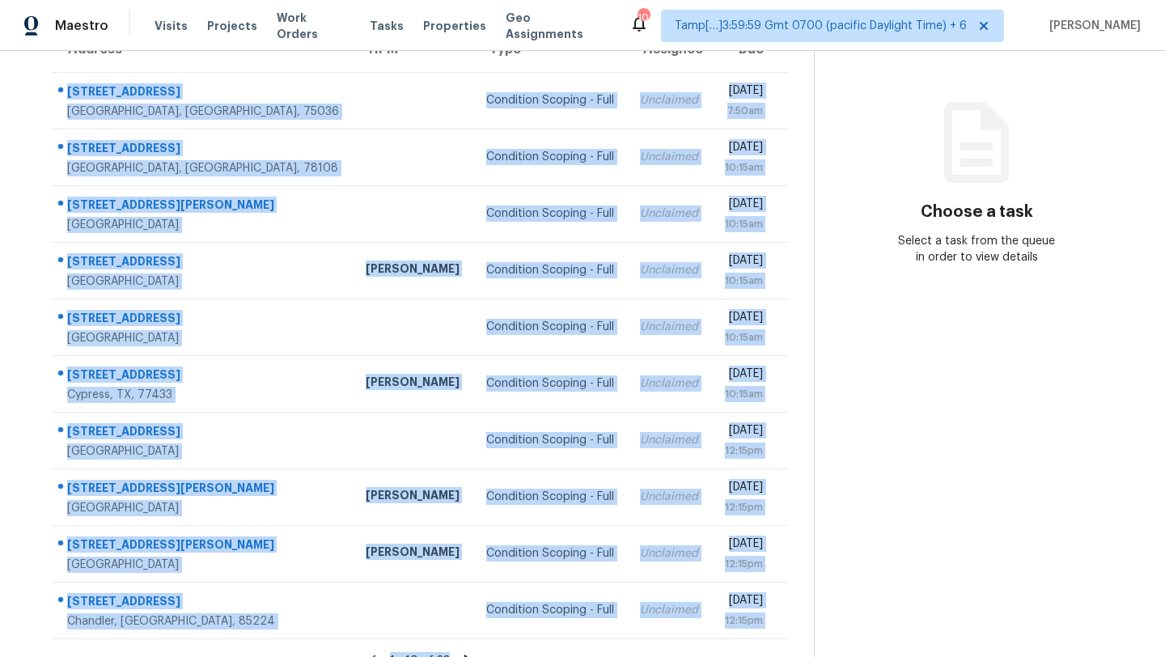
scroll to position [185, 0]
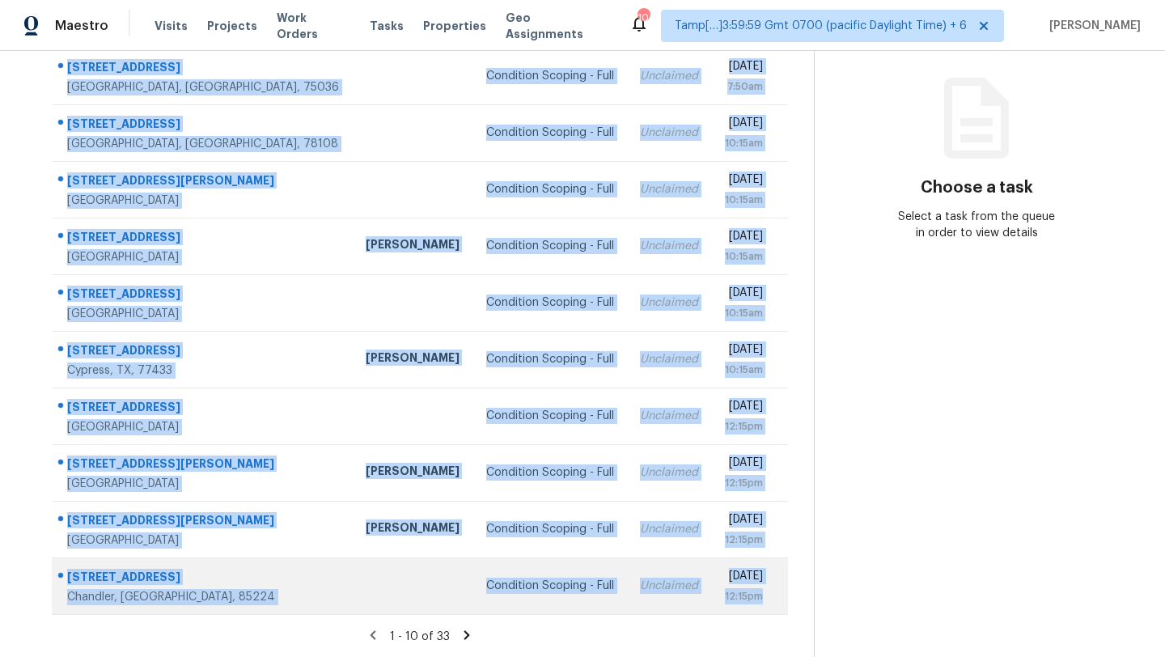
drag, startPoint x: 55, startPoint y: 243, endPoint x: 777, endPoint y: 596, distance: 803.7
click at [777, 596] on tbody "12233 Candle Island Dr Frisco, TX, 75036 Condition Scoping - Full Unclaimed Wed…" at bounding box center [420, 331] width 736 height 566
copy tbody "12233 Candle Island Dr Frisco, TX, 75036 Condition Scoping - Full Unclaimed Wed…"
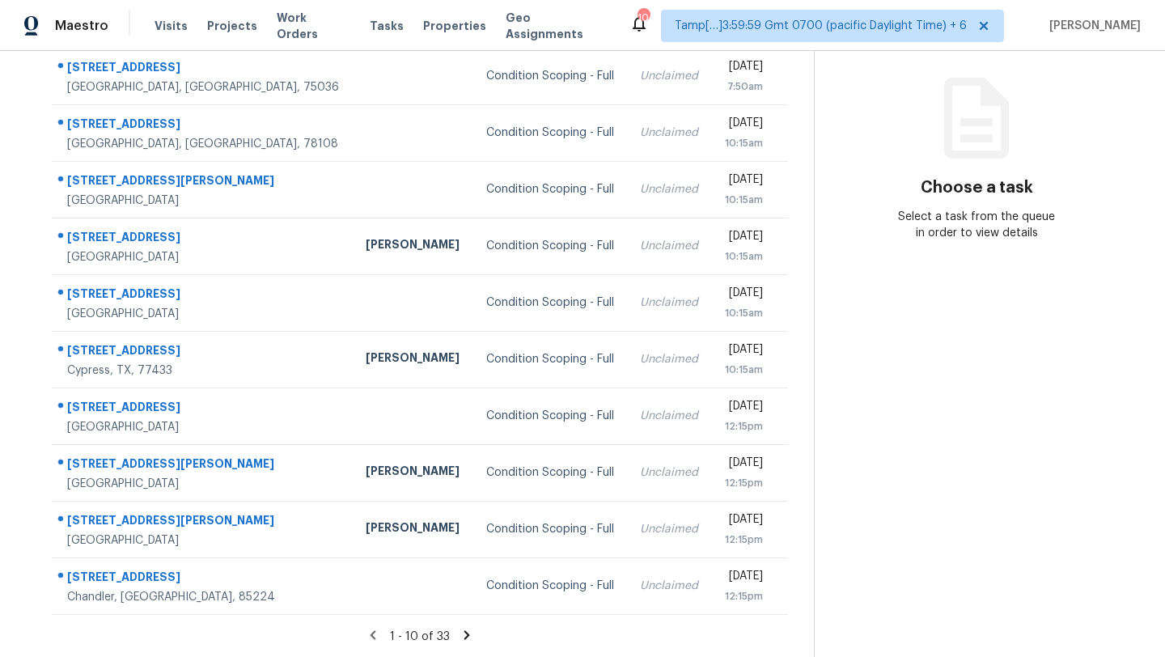
click at [461, 630] on icon at bounding box center [466, 635] width 15 height 15
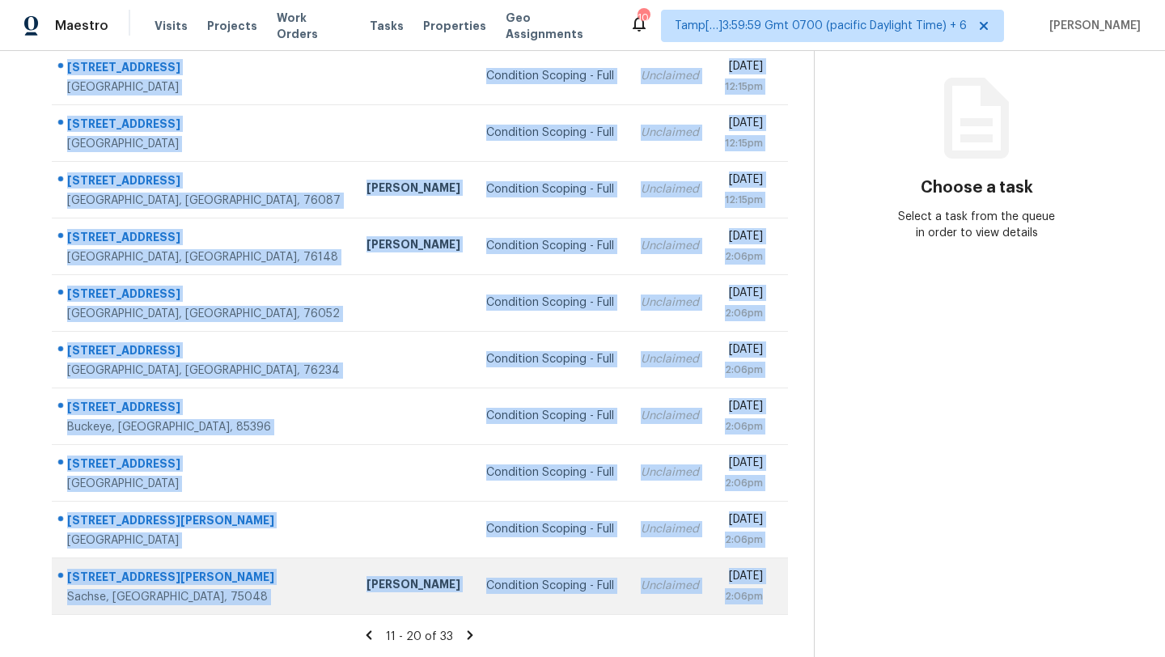
drag, startPoint x: 57, startPoint y: 145, endPoint x: 785, endPoint y: 599, distance: 857.7
click at [786, 599] on tbody "9434 Olde Village Ct Dallas, TX, 75227 Condition Scoping - Full Unclaimed Wed, …" at bounding box center [420, 331] width 736 height 566
copy tbody "9434 Olde Village Ct Dallas, TX, 75227 Condition Scoping - Full Unclaimed Wed, …"
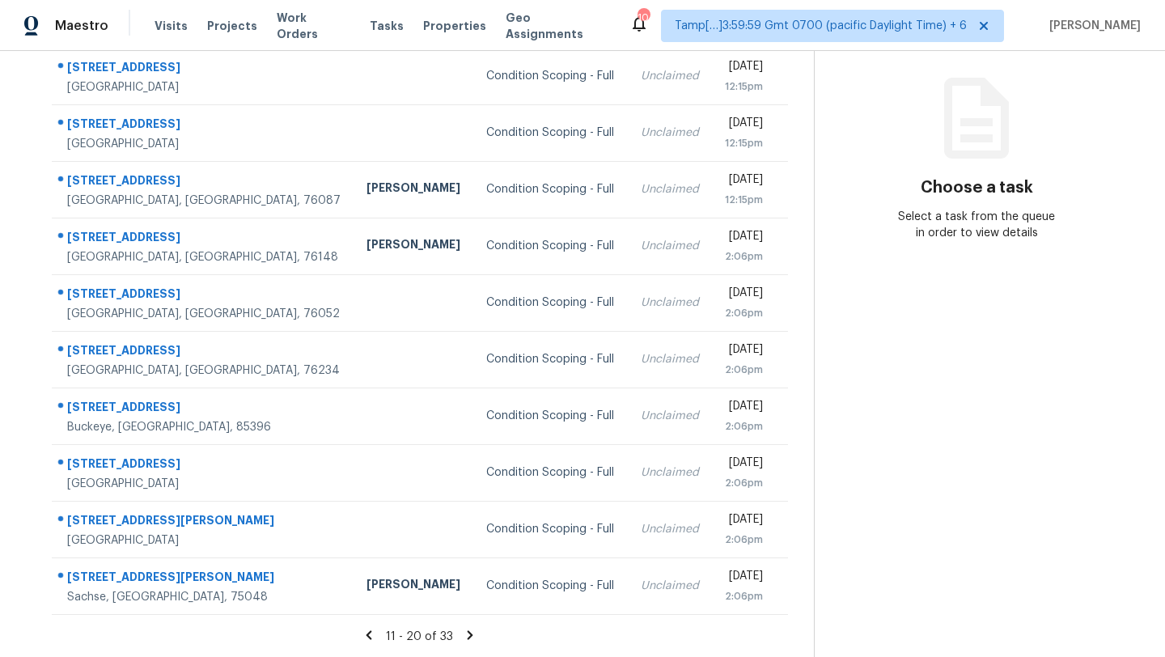
click at [467, 630] on icon at bounding box center [470, 634] width 6 height 9
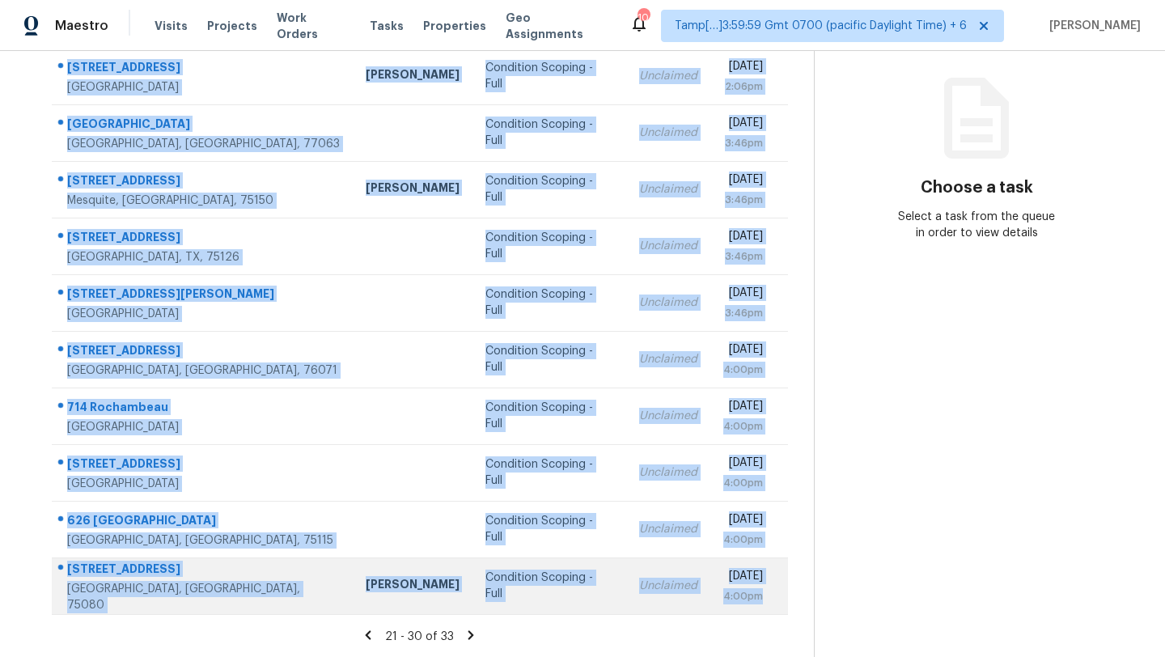
drag, startPoint x: 56, startPoint y: 247, endPoint x: 772, endPoint y: 599, distance: 798.3
click at [772, 599] on tbody "9109 Spurs Trl Cross Roads, TX, 76227 Jason Kelley Condition Scoping - Full Unc…" at bounding box center [420, 331] width 736 height 566
copy tbody "9109 Spurs Trl Cross Roads, TX, 76227 Jason Kelley Condition Scoping - Full Unc…"
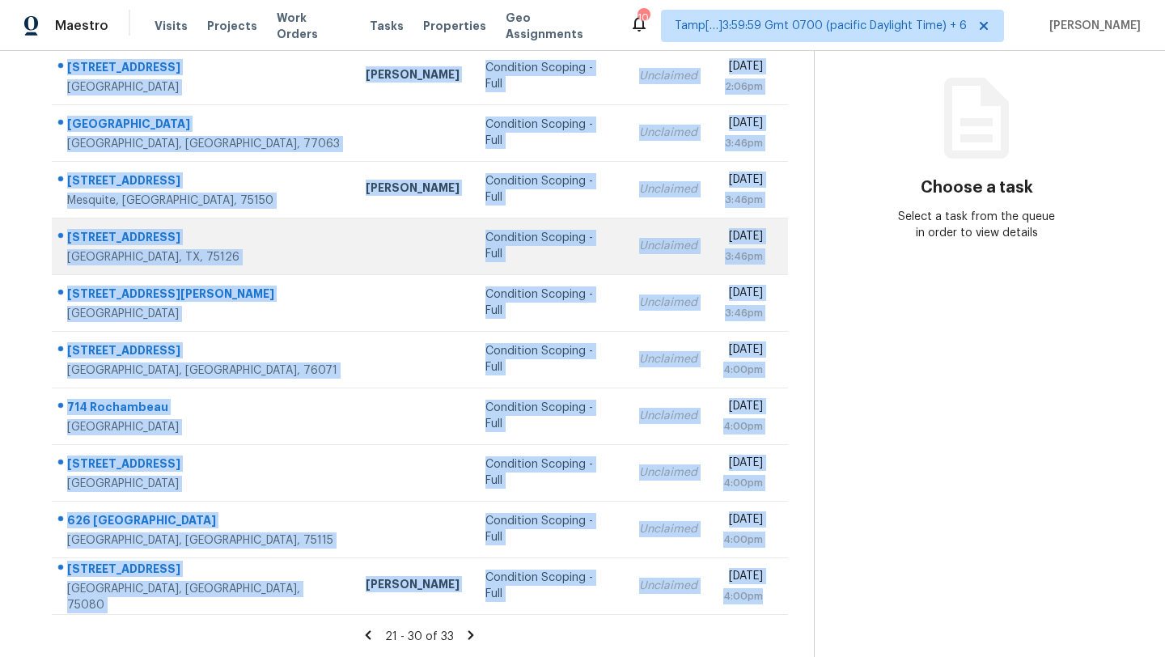
click at [472, 397] on td "Condition Scoping - Full" at bounding box center [549, 415] width 154 height 57
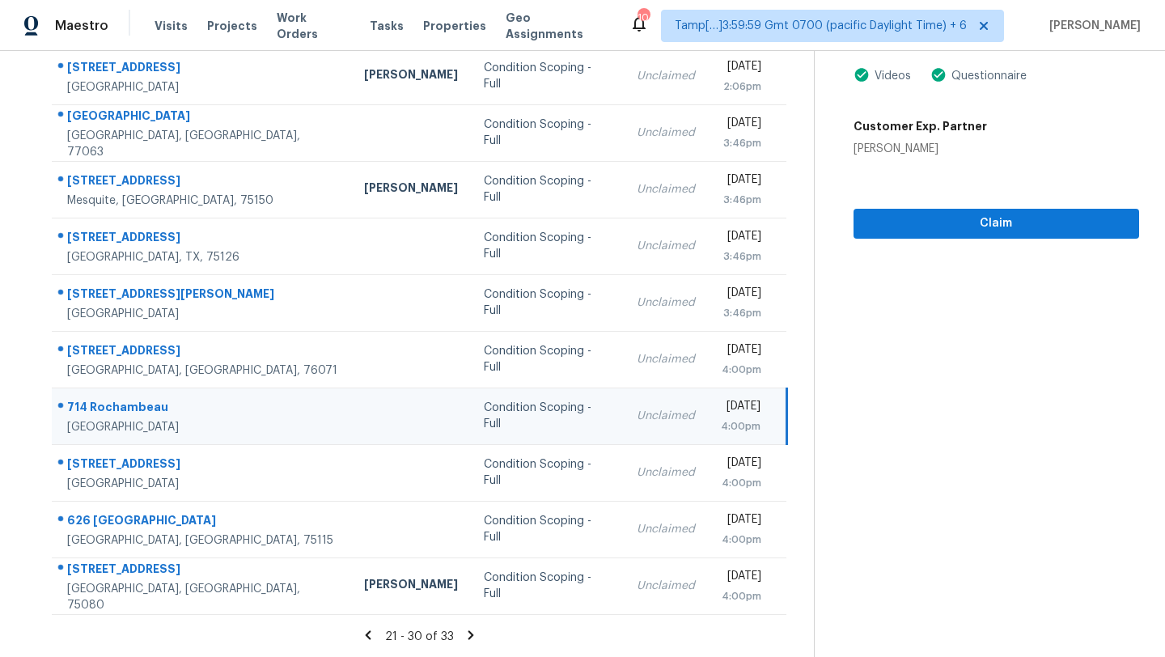
click at [469, 634] on icon at bounding box center [471, 634] width 6 height 9
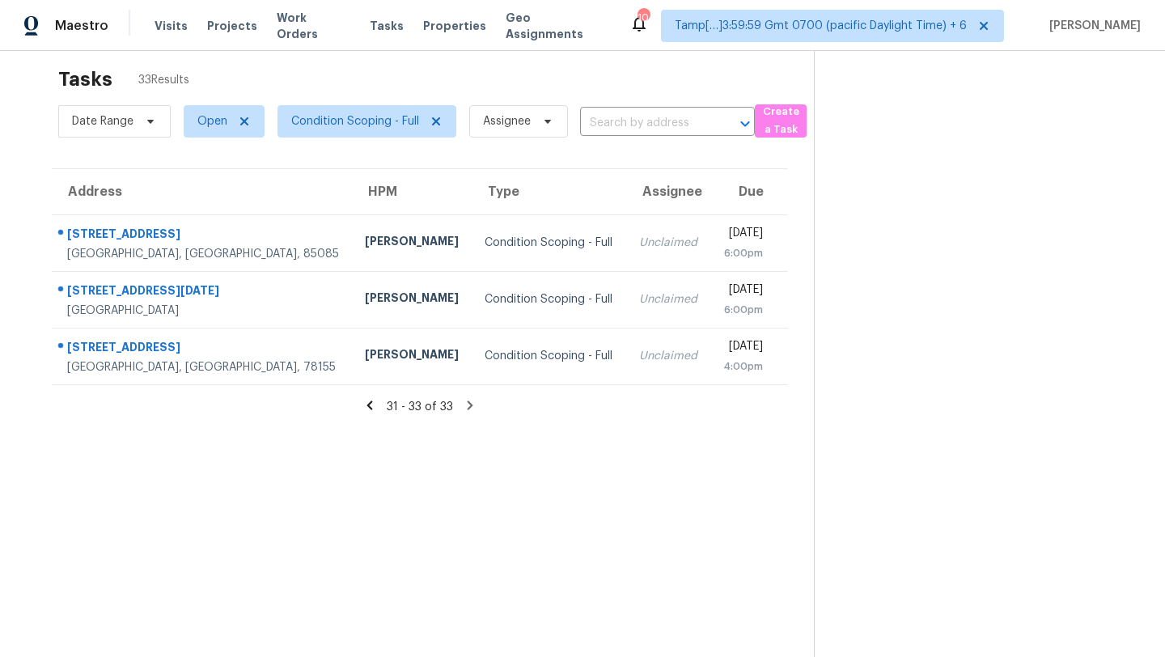
scroll to position [0, 0]
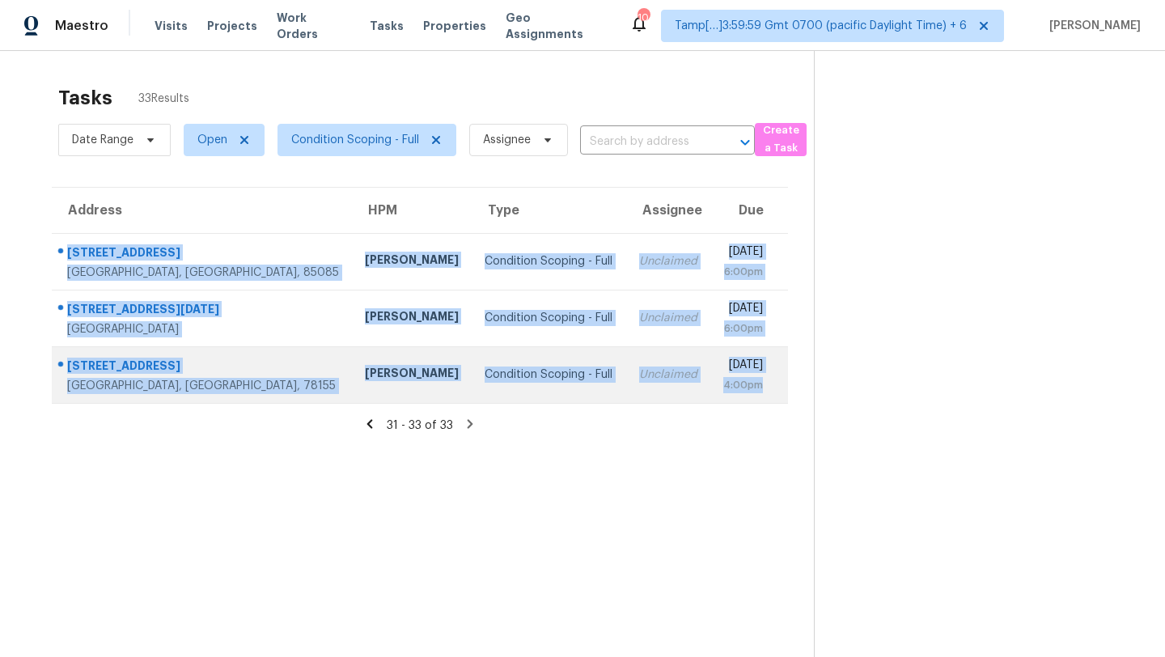
drag, startPoint x: 56, startPoint y: 242, endPoint x: 775, endPoint y: 383, distance: 732.8
click at [775, 385] on tbody "1927 W Plum Rd Phoenix, AZ, 85085 Jeremy Van Kirk Condition Scoping - Full Uncl…" at bounding box center [420, 318] width 736 height 170
copy tbody "1927 W Plum Rd Phoenix, AZ, 85085 Jeremy Van Kirk Condition Scoping - Full Uncl…"
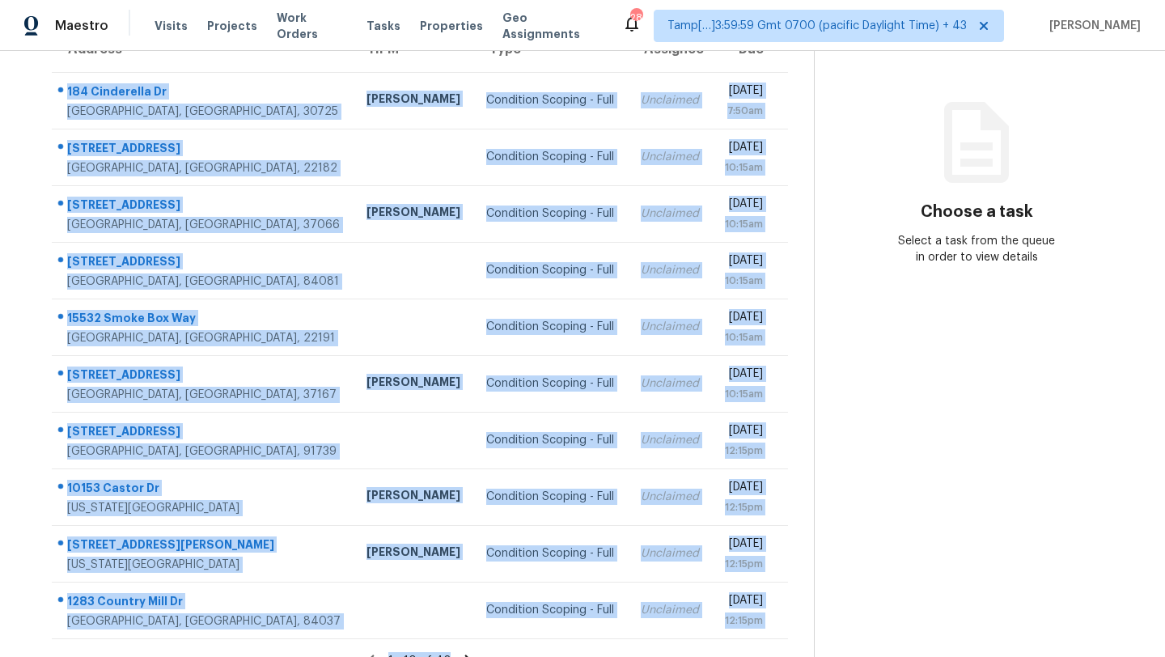
scroll to position [185, 0]
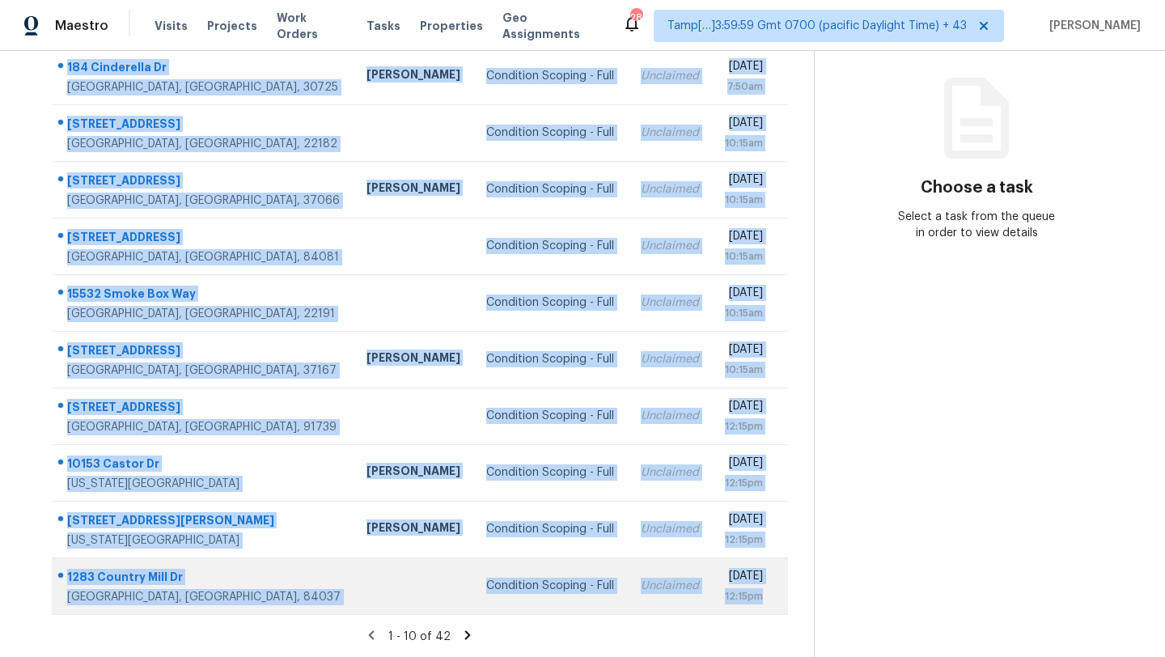
drag, startPoint x: 58, startPoint y: 241, endPoint x: 767, endPoint y: 594, distance: 791.8
click at [767, 594] on tbody "[STREET_ADDRESS][PERSON_NAME] [PERSON_NAME] Condition Scoping - Full Unclaimed …" at bounding box center [420, 331] width 736 height 566
copy tbody "[STREET_ADDRESS][PERSON_NAME] [PERSON_NAME] Condition Scoping - Full Unclaimed …"
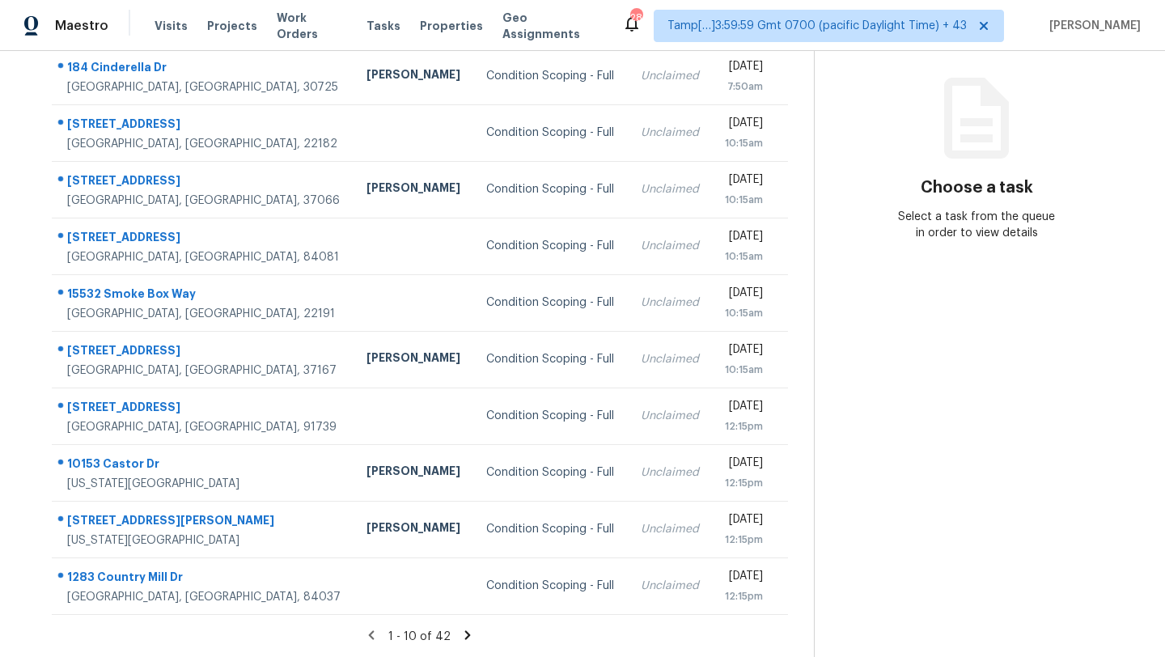
click at [461, 632] on icon at bounding box center [467, 635] width 15 height 15
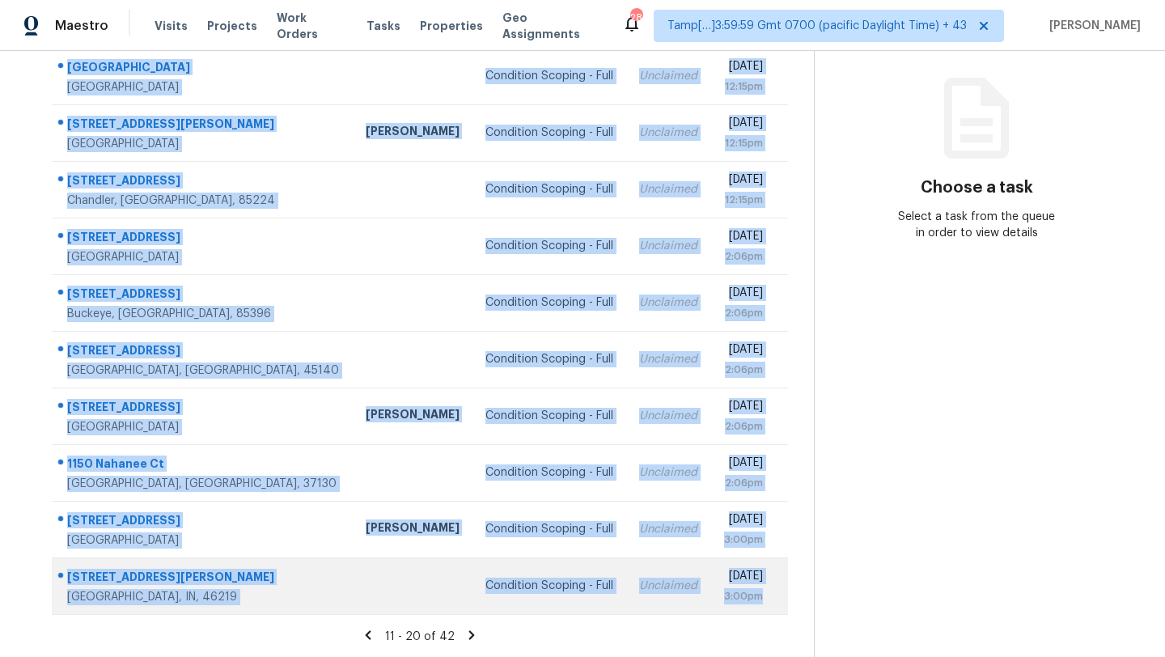
drag, startPoint x: 54, startPoint y: 191, endPoint x: 768, endPoint y: 611, distance: 828.1
click at [768, 611] on tbody "8104 Villa Finestra Dr Las Vegas, NV, 89128 Condition Scoping - Full Unclaimed …" at bounding box center [420, 331] width 736 height 566
copy tbody "8104 Villa Finestra Dr Las Vegas, NV, 89128 Condition Scoping - Full Unclaimed …"
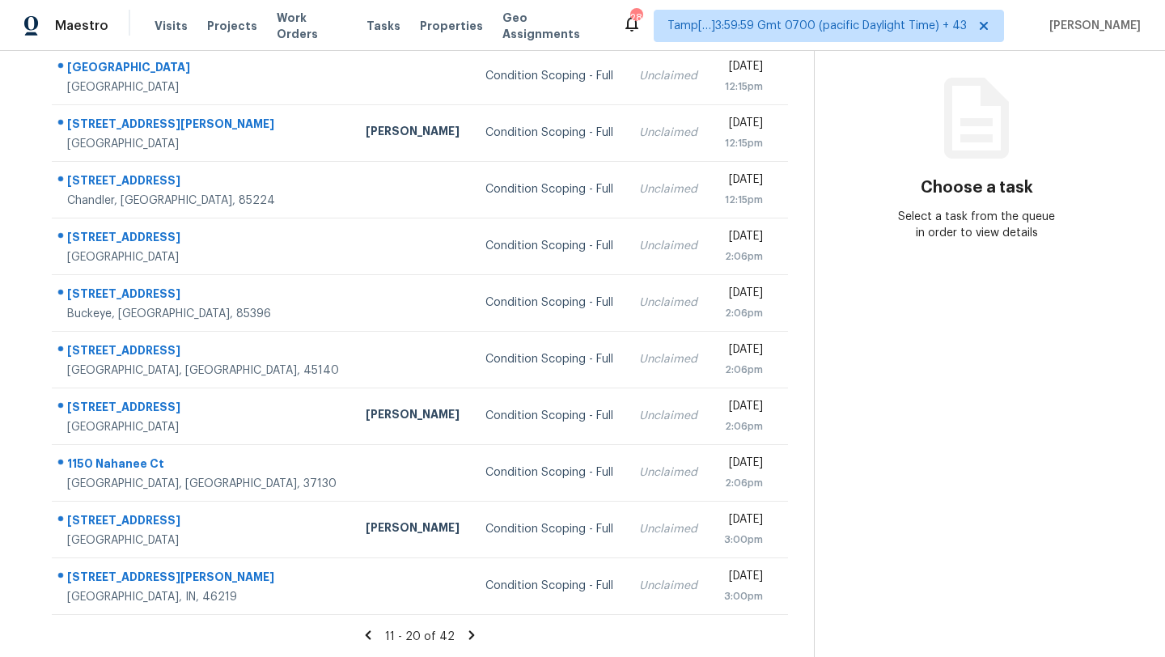
click at [470, 635] on icon at bounding box center [472, 634] width 6 height 9
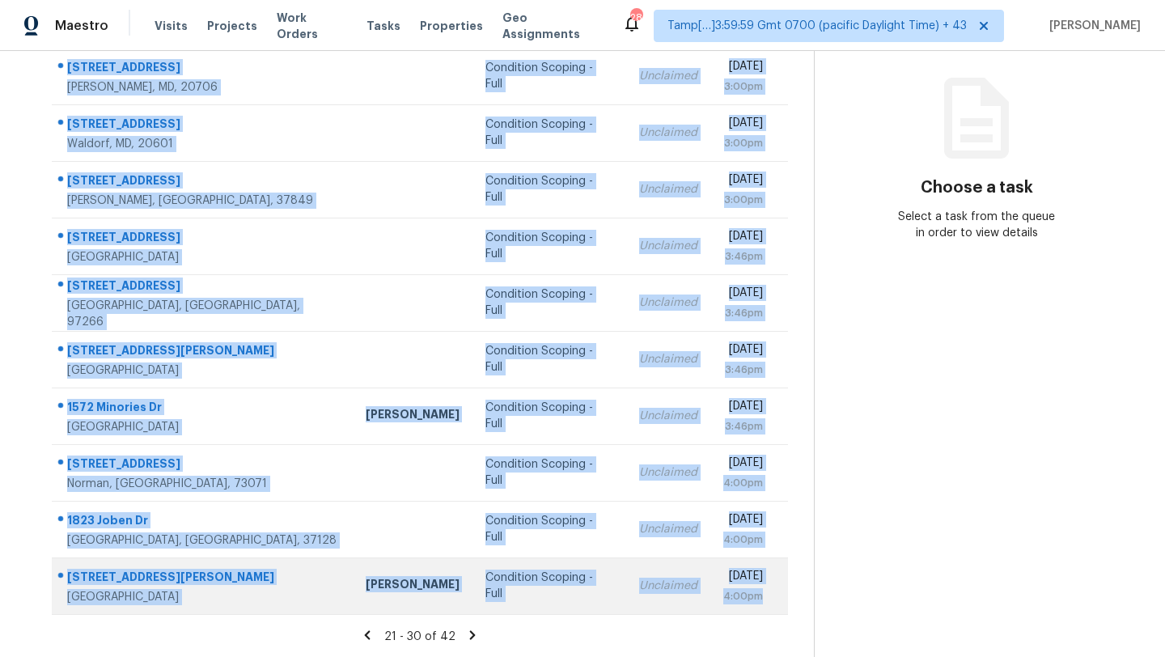
drag, startPoint x: 56, startPoint y: 184, endPoint x: 771, endPoint y: 595, distance: 825.0
click at [771, 595] on tbody "8675 Seasons Way Lanham, MD, 20706 Condition Scoping - Full Unclaimed Wed, Sep …" at bounding box center [420, 331] width 736 height 566
copy tbody "8675 Seasons Way Lanham, MD, 20706 Condition Scoping - Full Unclaimed Wed, Sep …"
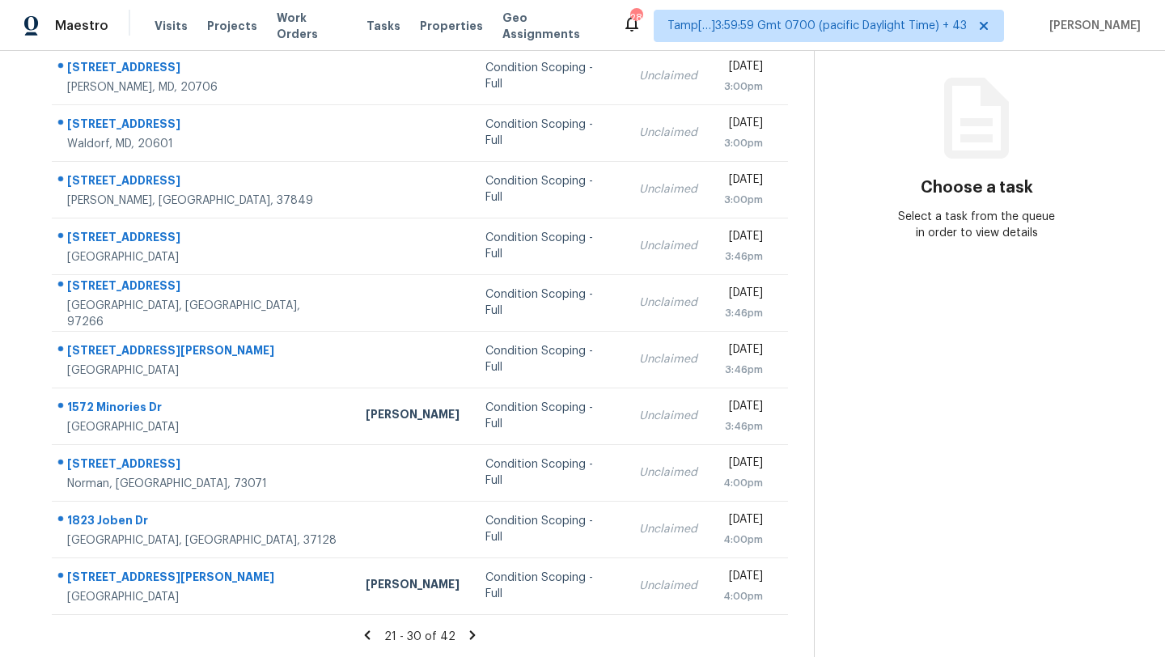
click at [470, 630] on icon at bounding box center [473, 634] width 6 height 9
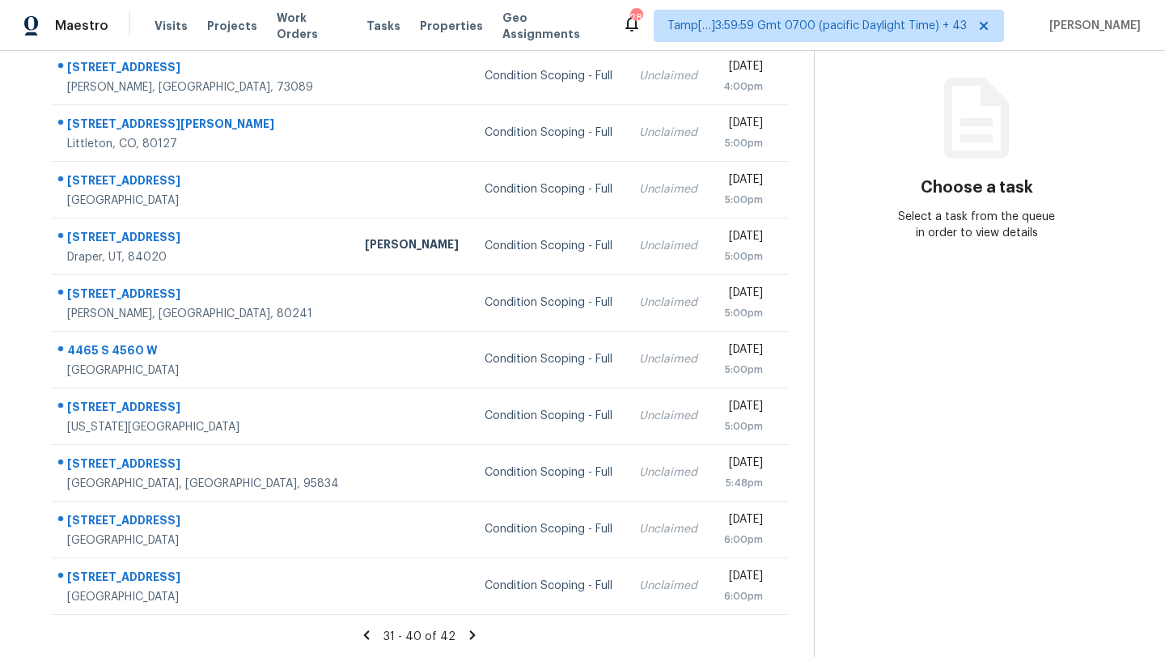
drag, startPoint x: 54, startPoint y: 242, endPoint x: 792, endPoint y: 603, distance: 821.4
click at [792, 603] on div "Address HPM Type Assignee Due 979 Sunflower Dr Tuttle, OK, 73089 Condition Scop…" at bounding box center [420, 308] width 788 height 613
copy table "Address HPM Type Assignee Due"
click at [472, 640] on icon at bounding box center [472, 635] width 15 height 15
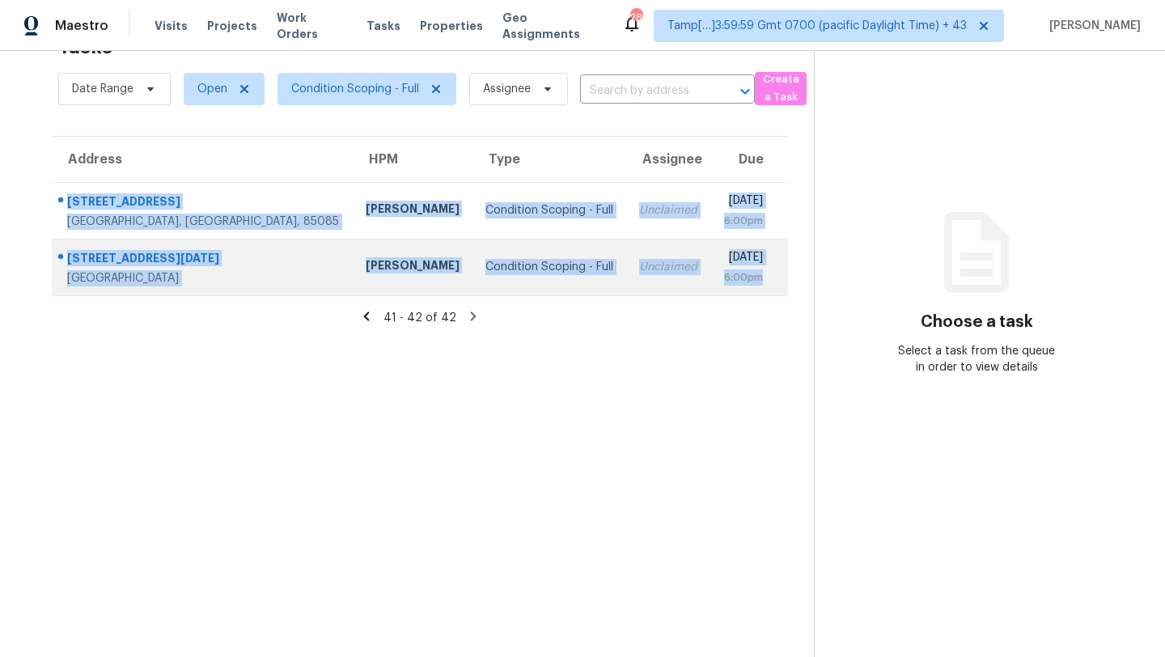
drag, startPoint x: 54, startPoint y: 189, endPoint x: 769, endPoint y: 286, distance: 721.4
click at [769, 286] on tbody "1927 W Plum Rd Phoenix, AZ, 85085 Jeremy Van Kirk Condition Scoping - Full Uncl…" at bounding box center [420, 238] width 736 height 113
copy tbody "1927 W Plum Rd Phoenix, AZ, 85085 Jeremy Van Kirk Condition Scoping - Full Uncl…"
